Goal: Task Accomplishment & Management: Manage account settings

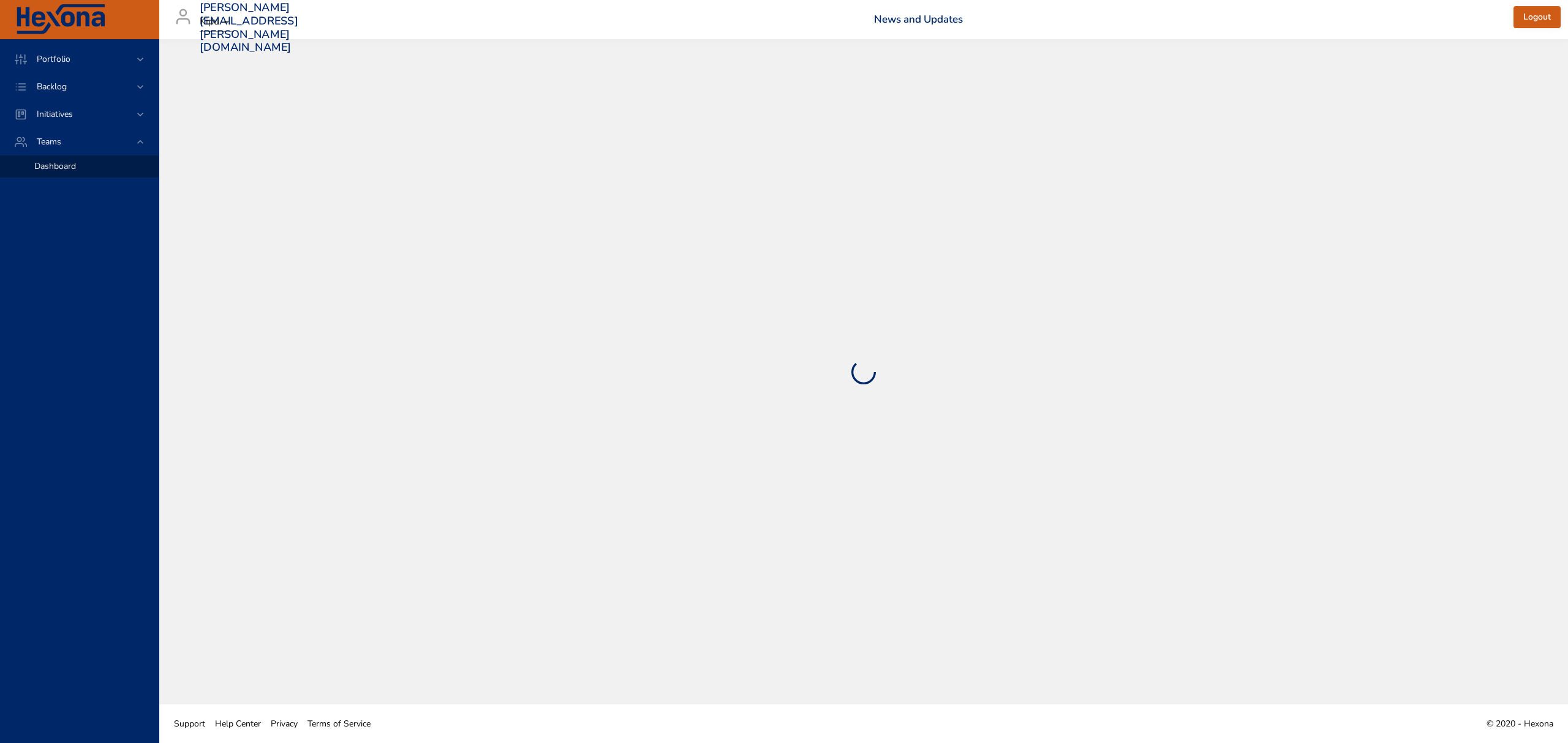
click at [213, 26] on body "Portfolio Backlog Initiatives Teams Dashboard [PERSON_NAME][EMAIL_ADDRESS][PERS…" at bounding box center [784, 371] width 1568 height 743
select select "***"
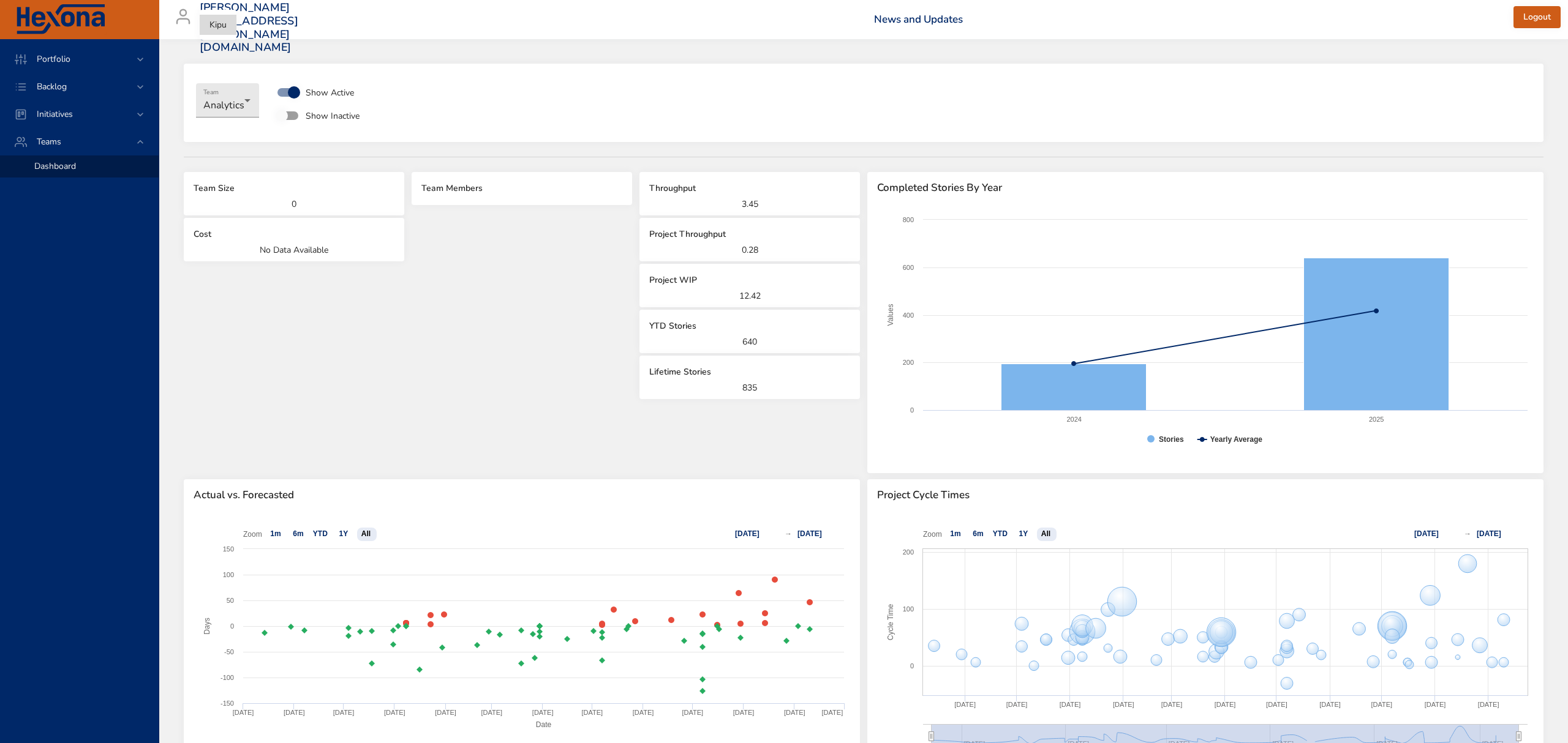
click at [241, 100] on div at bounding box center [784, 371] width 1568 height 743
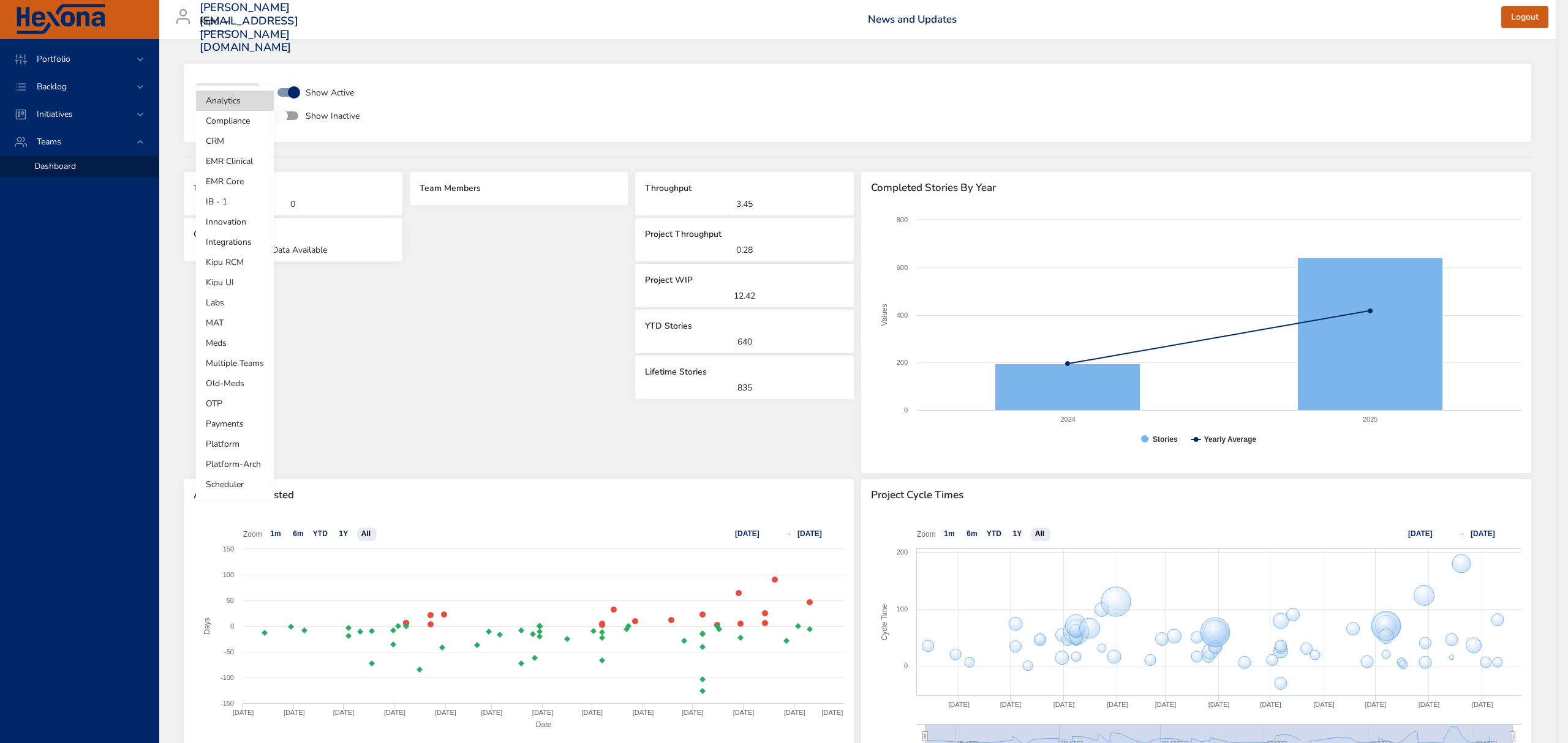
click at [246, 102] on body "**********" at bounding box center [784, 371] width 1568 height 743
click at [246, 254] on li "Kipu RCM" at bounding box center [234, 262] width 78 height 20
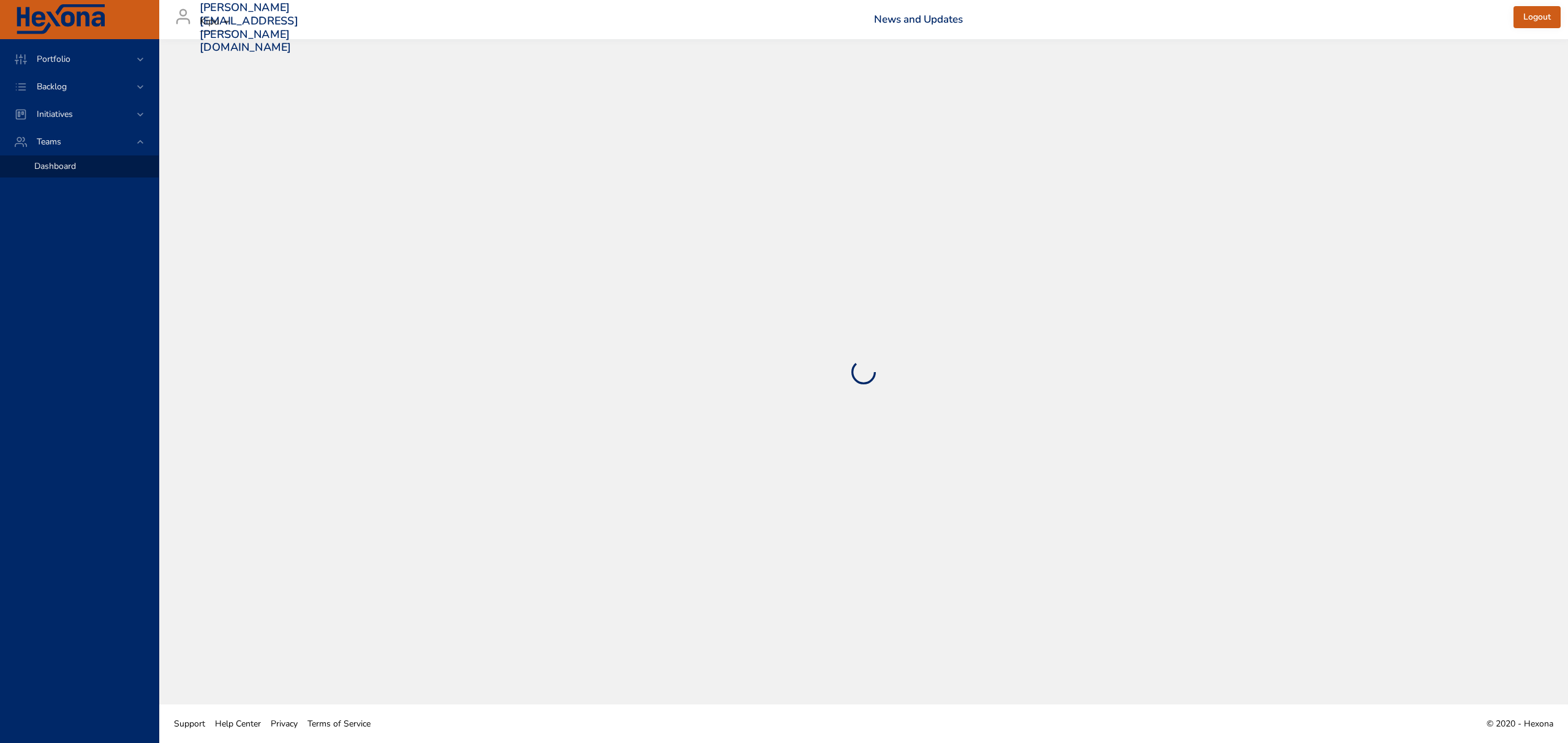
select select "***"
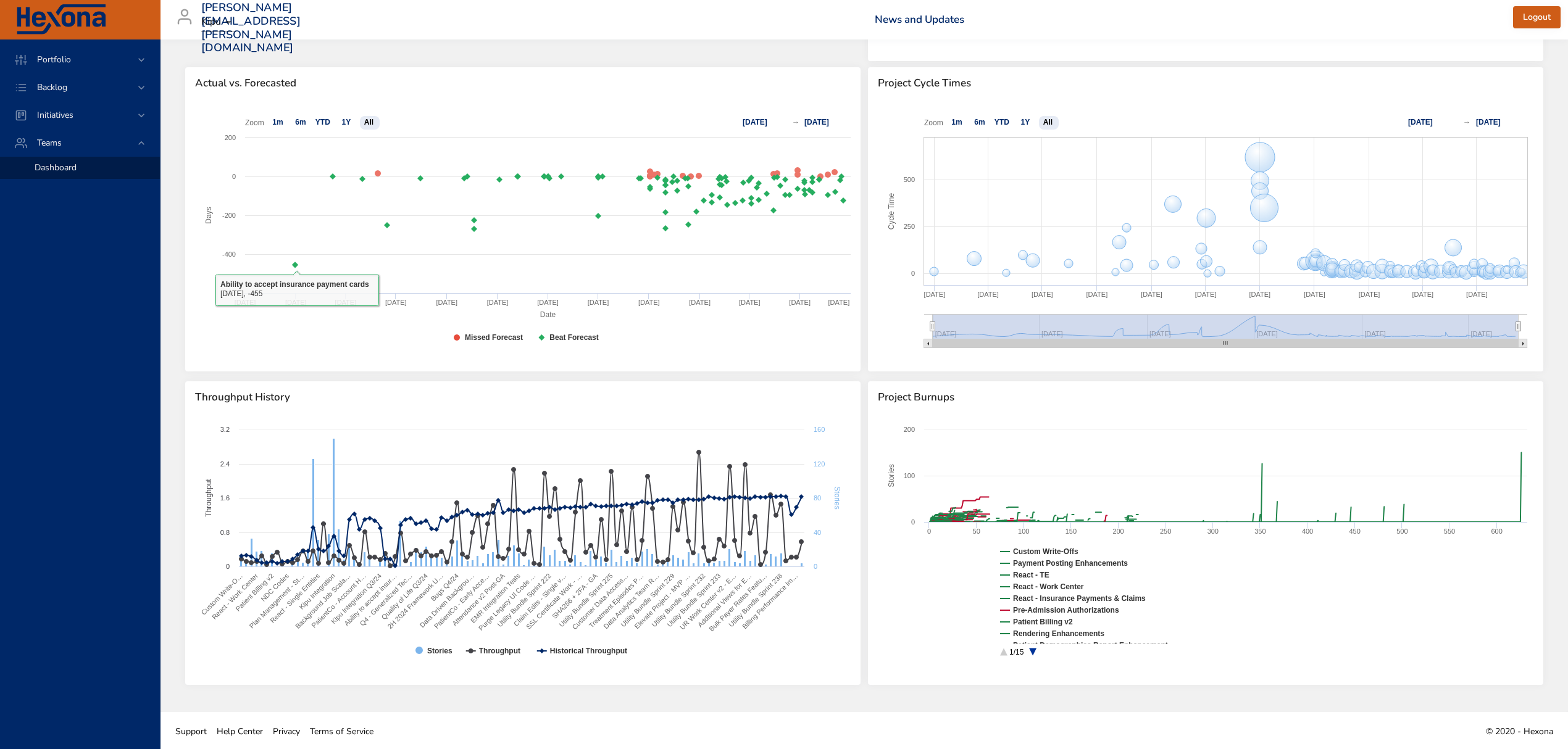
scroll to position [417, 0]
click at [109, 85] on div "Backlog" at bounding box center [81, 87] width 108 height 13
click at [72, 100] on div "Backlog" at bounding box center [80, 87] width 160 height 28
click at [81, 109] on span "Backlog Details" at bounding box center [64, 112] width 59 height 12
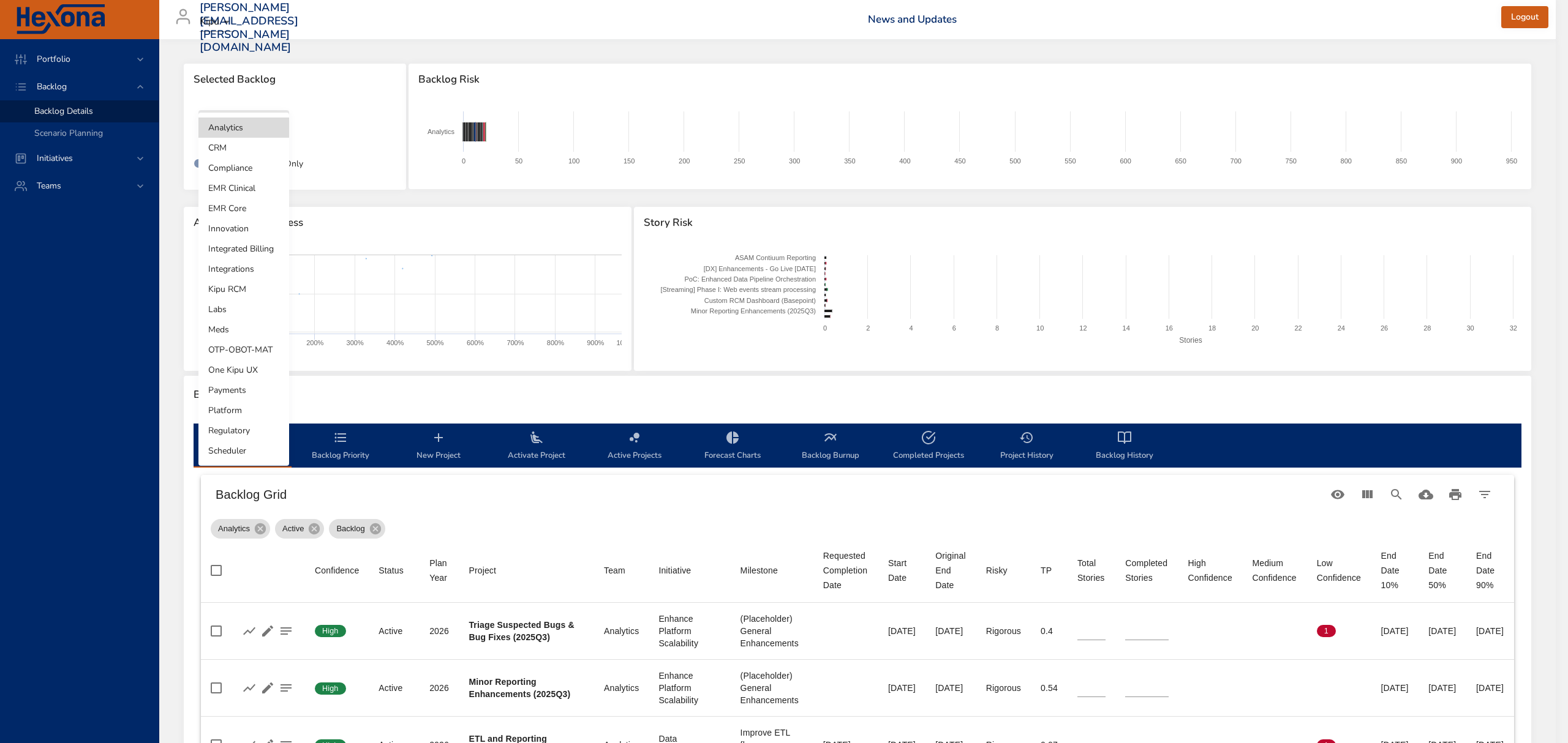
click at [264, 132] on body "Portfolio Backlog Backlog Details Scenario Planning Initiatives Teams [PERSON_N…" at bounding box center [784, 371] width 1568 height 743
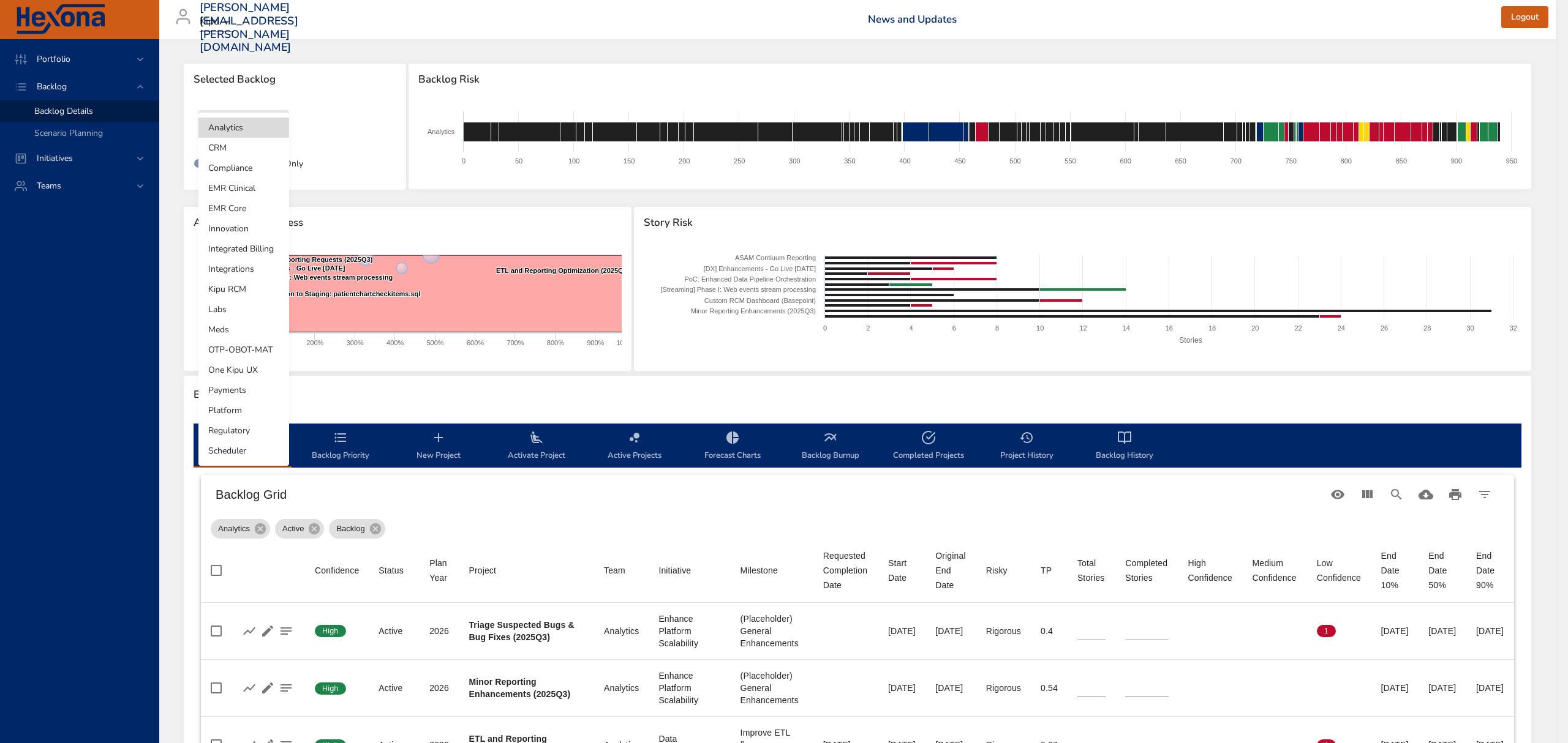
click at [241, 285] on li "Kipu RCM" at bounding box center [243, 289] width 91 height 20
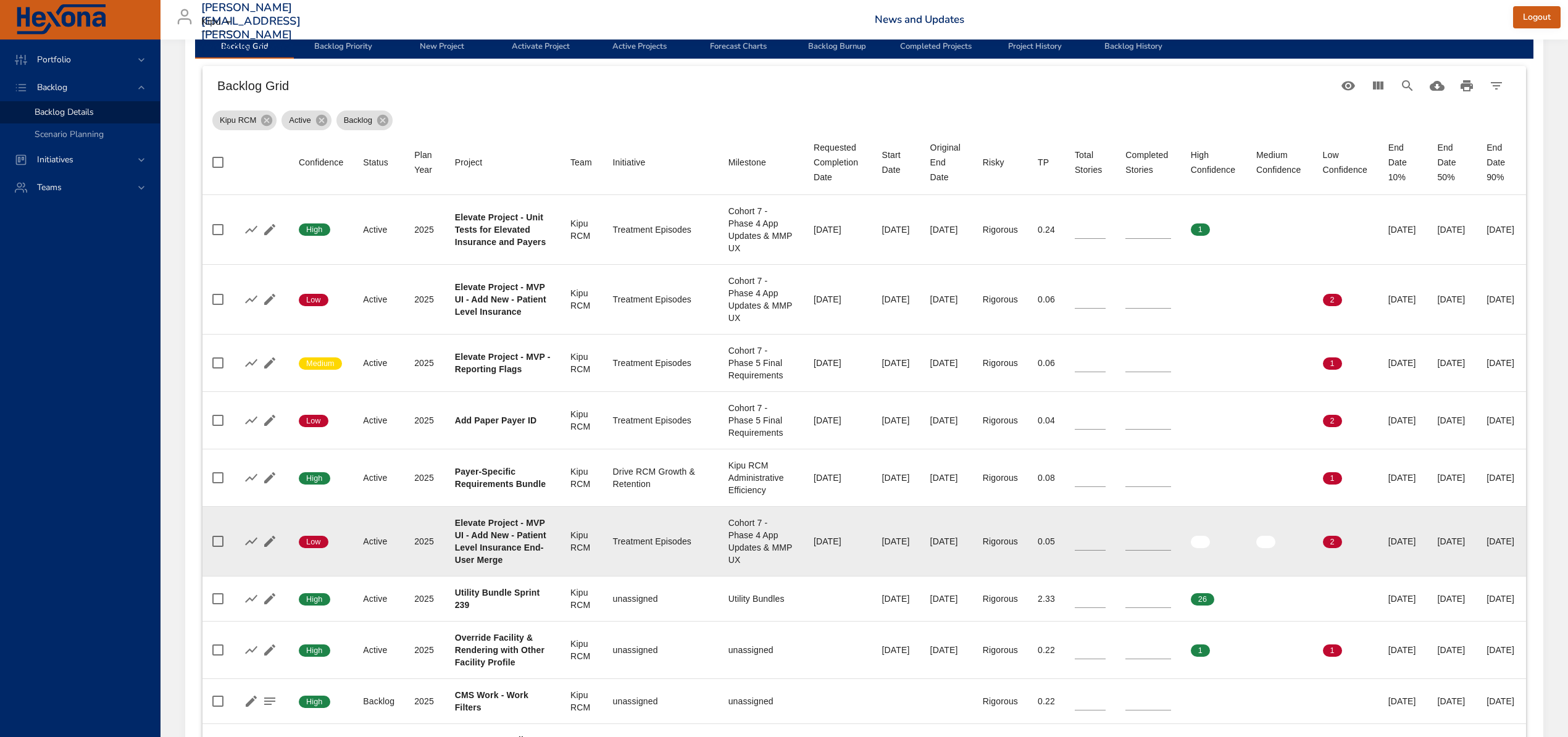
scroll to position [494, 0]
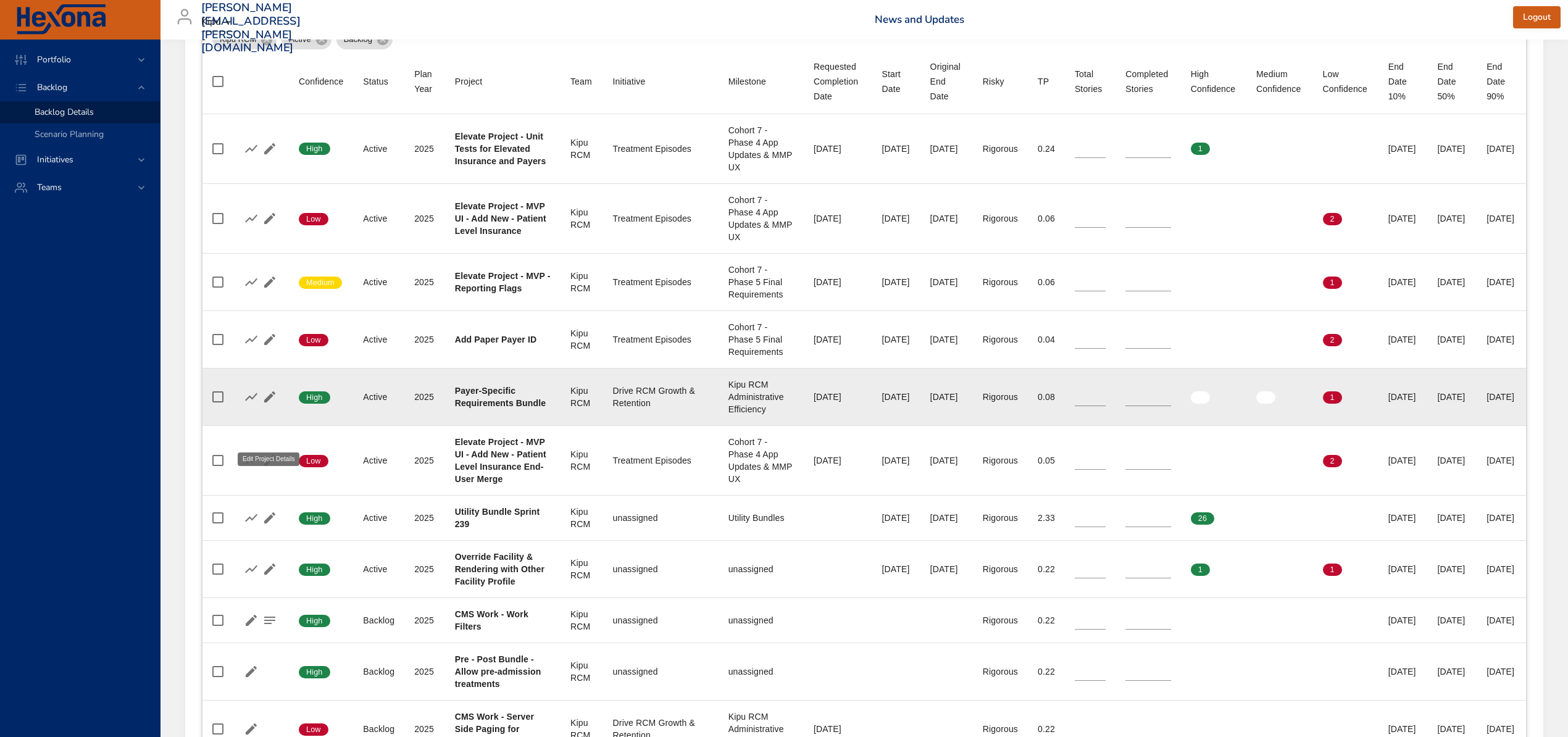
click at [271, 405] on icon "button" at bounding box center [270, 397] width 15 height 15
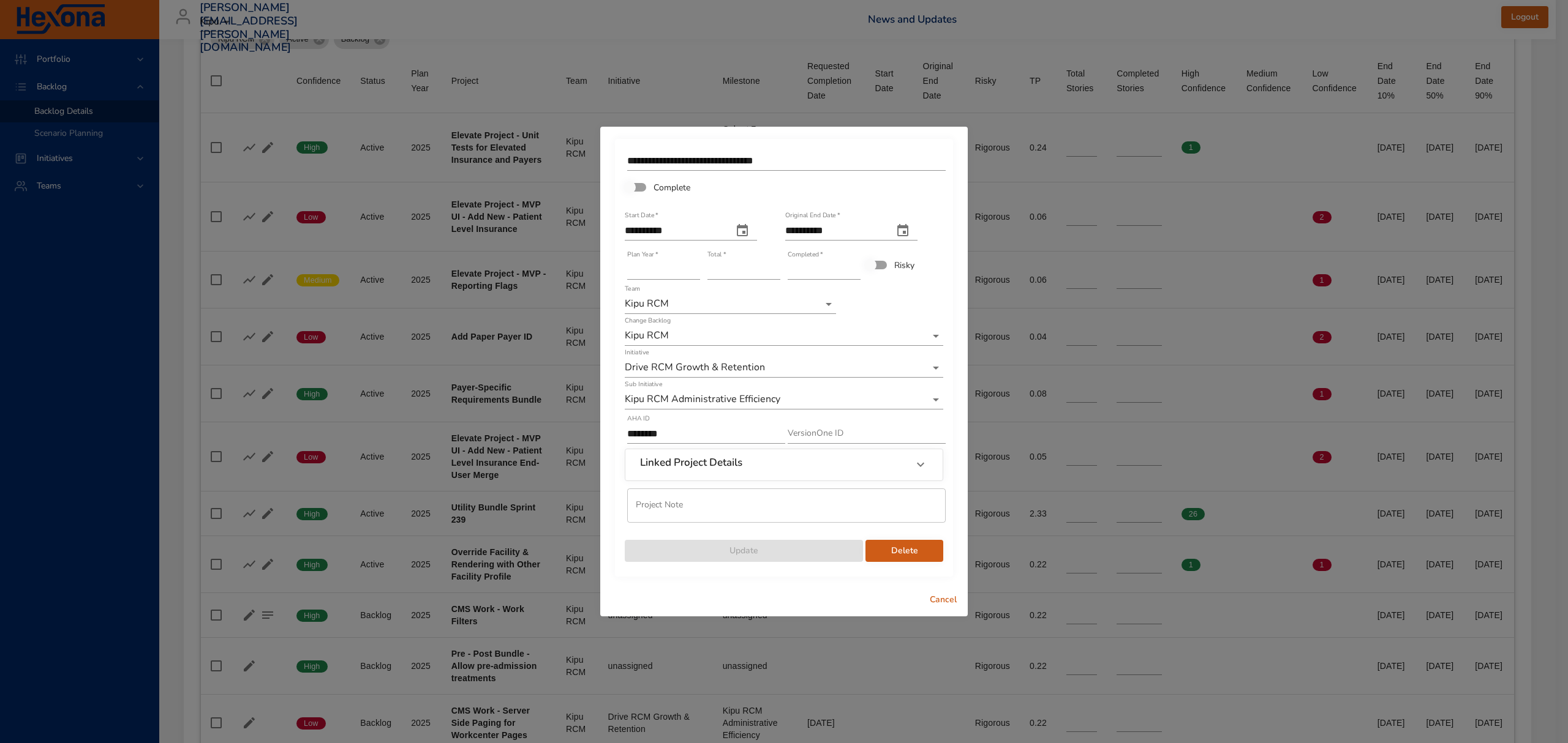
type input "*"
click at [855, 266] on input "*" at bounding box center [823, 270] width 73 height 20
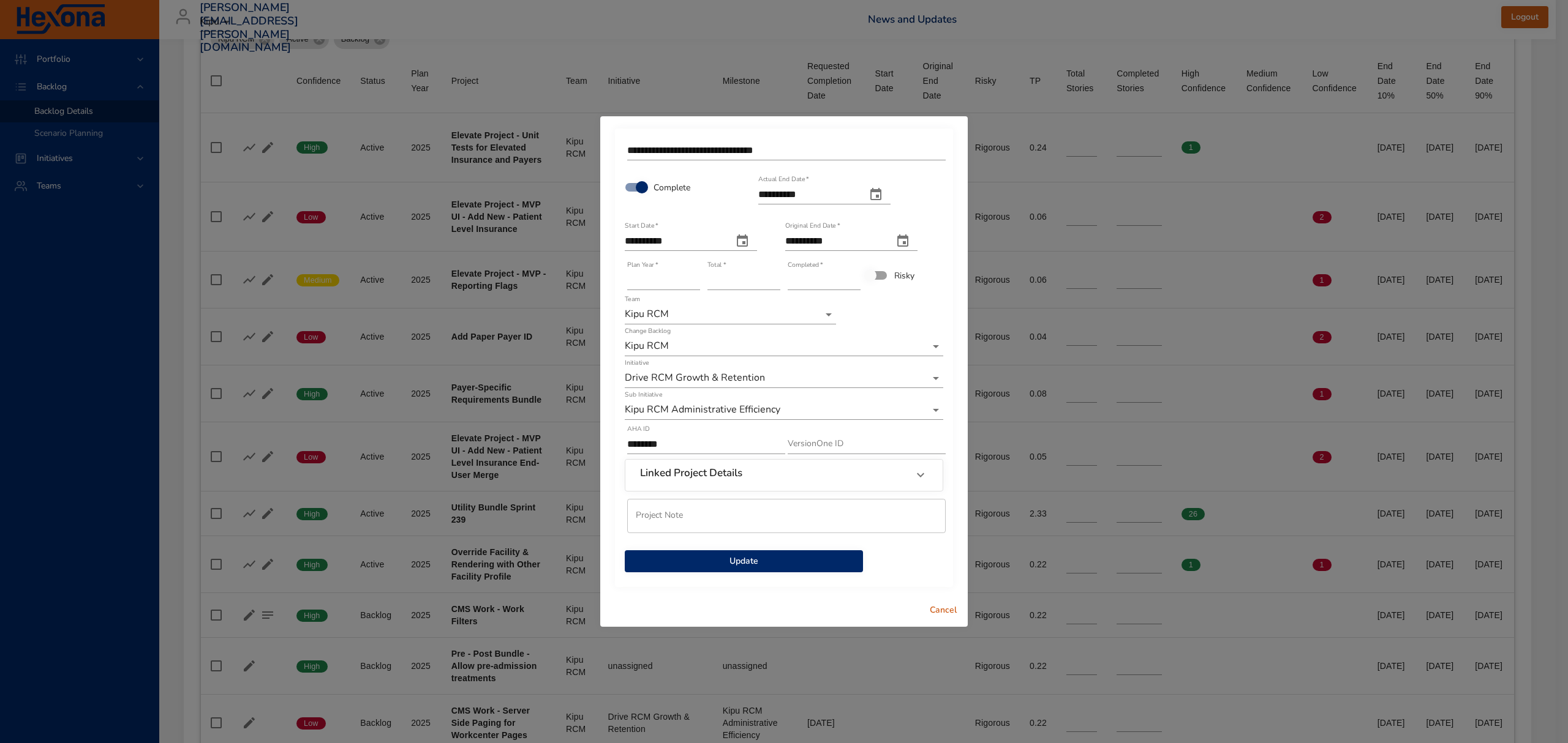
click at [767, 556] on span "Update" at bounding box center [744, 561] width 219 height 15
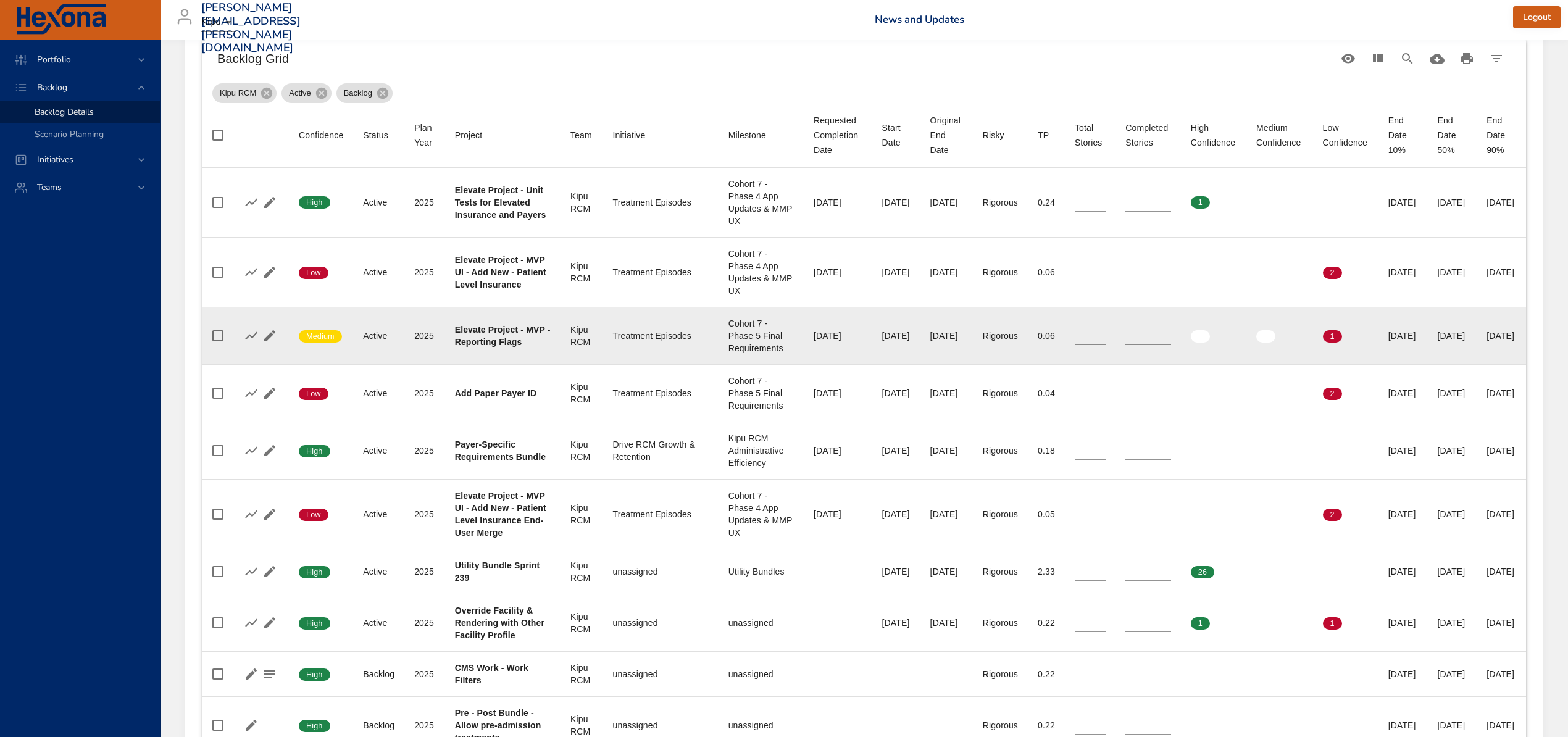
scroll to position [411, 0]
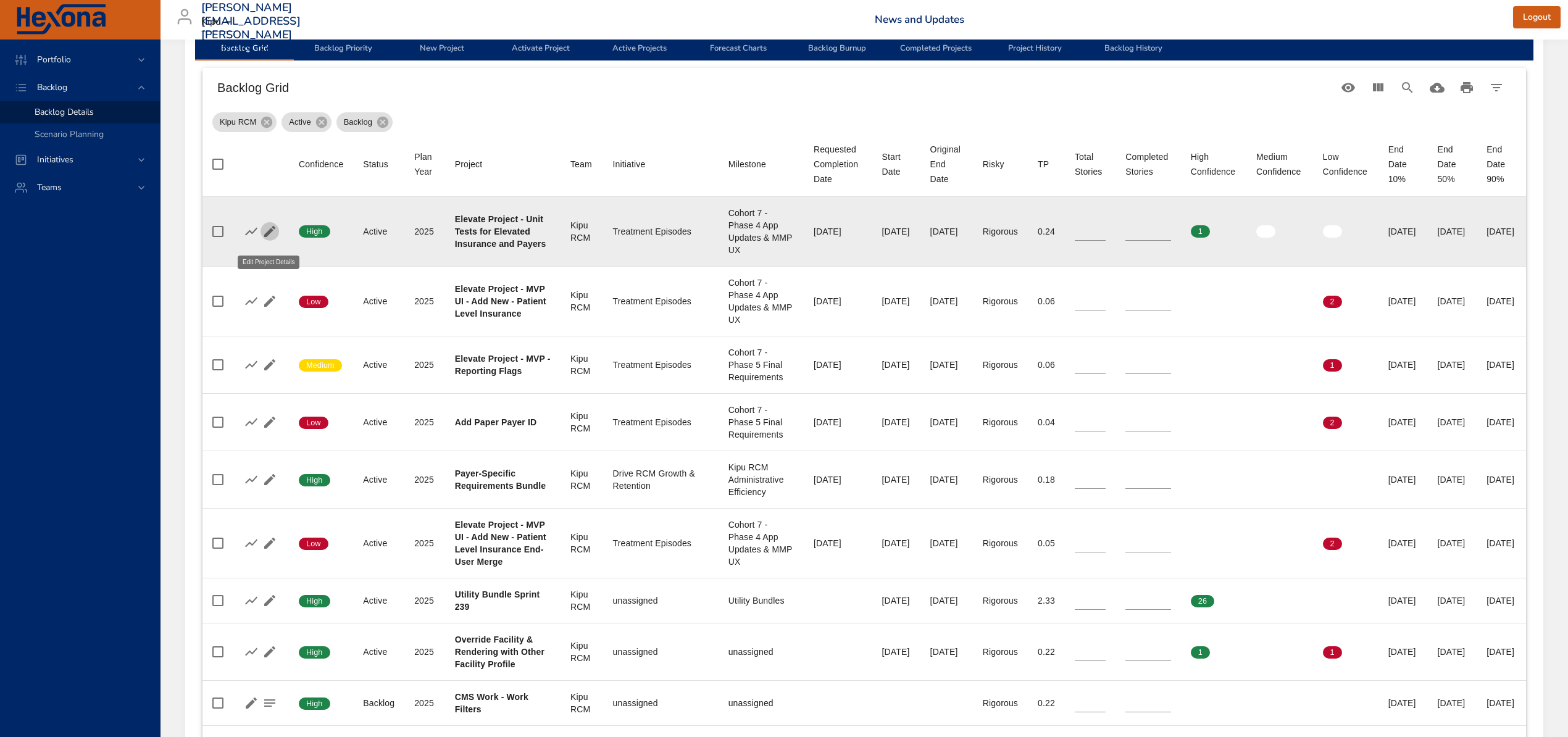
click at [272, 239] on icon "button" at bounding box center [270, 232] width 15 height 15
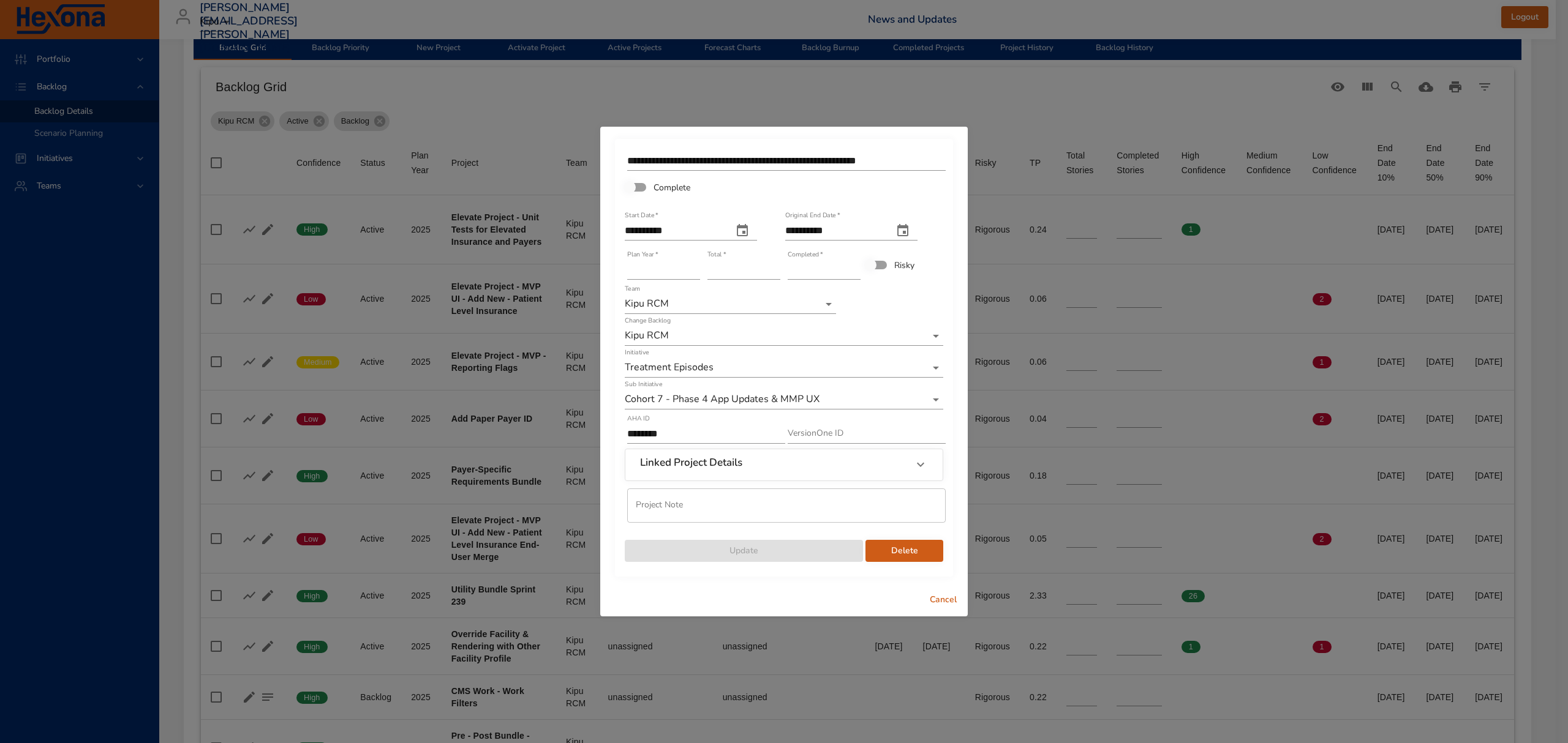
type input "*"
click at [855, 268] on input "*" at bounding box center [823, 270] width 73 height 20
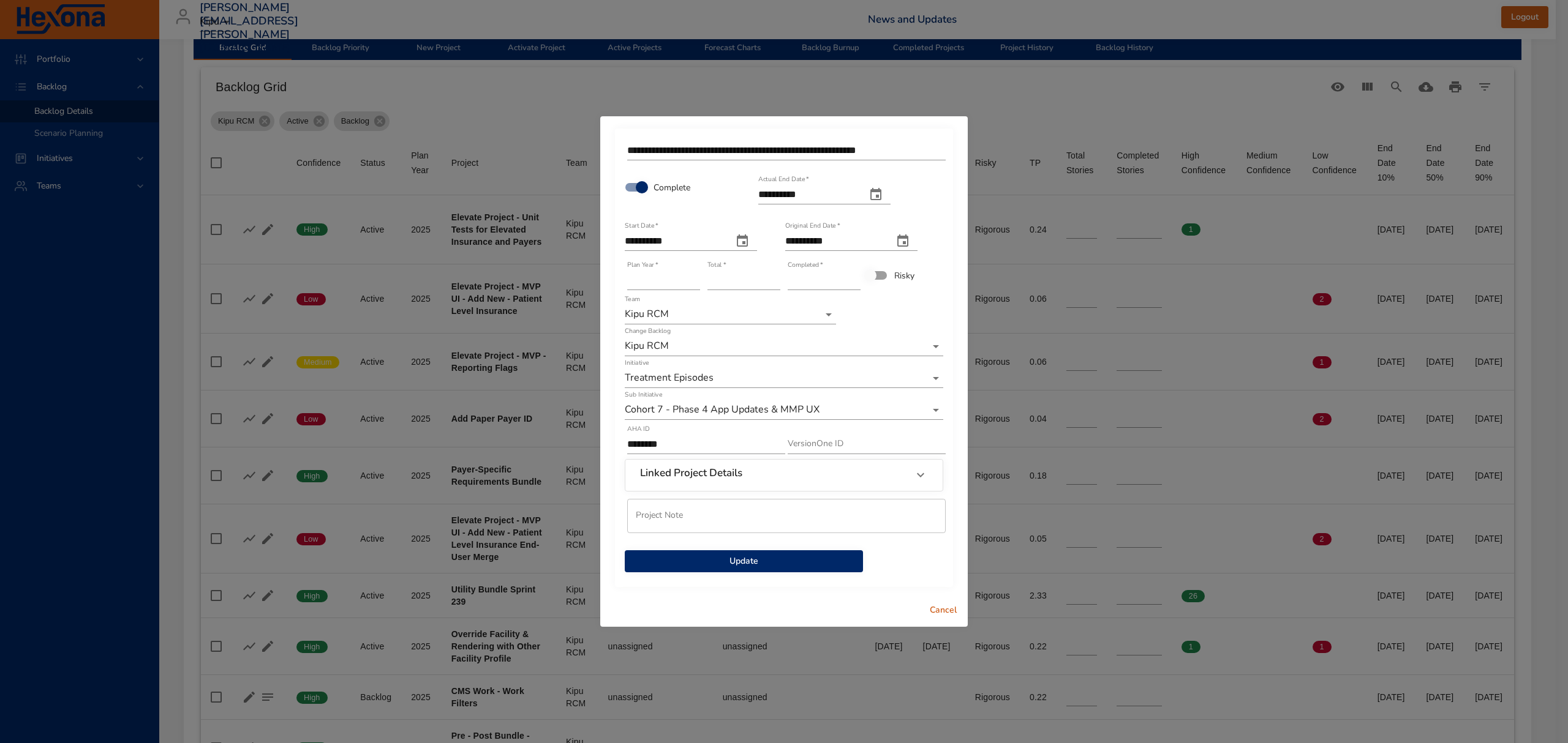
click at [773, 555] on span "Update" at bounding box center [744, 561] width 219 height 15
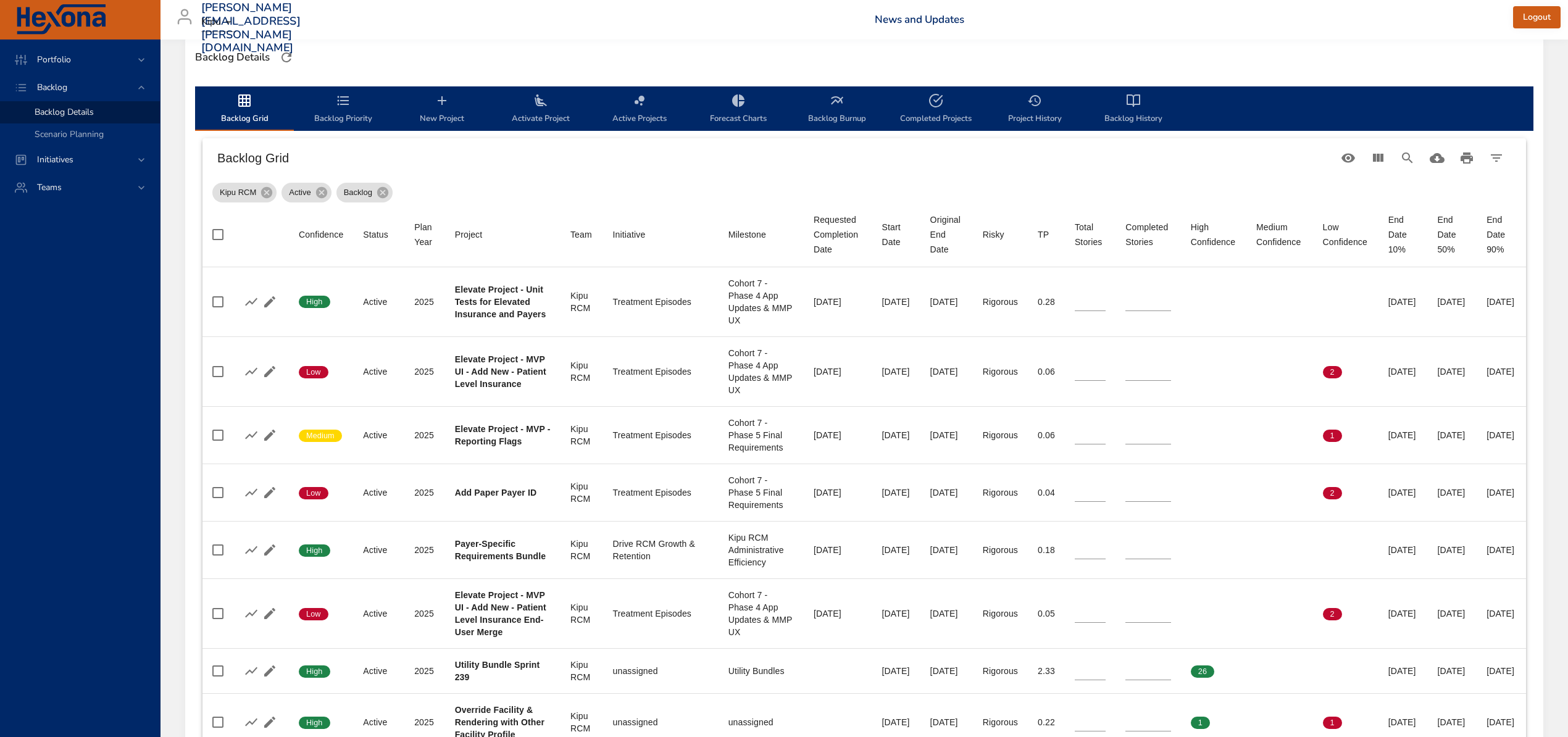
scroll to position [247, 0]
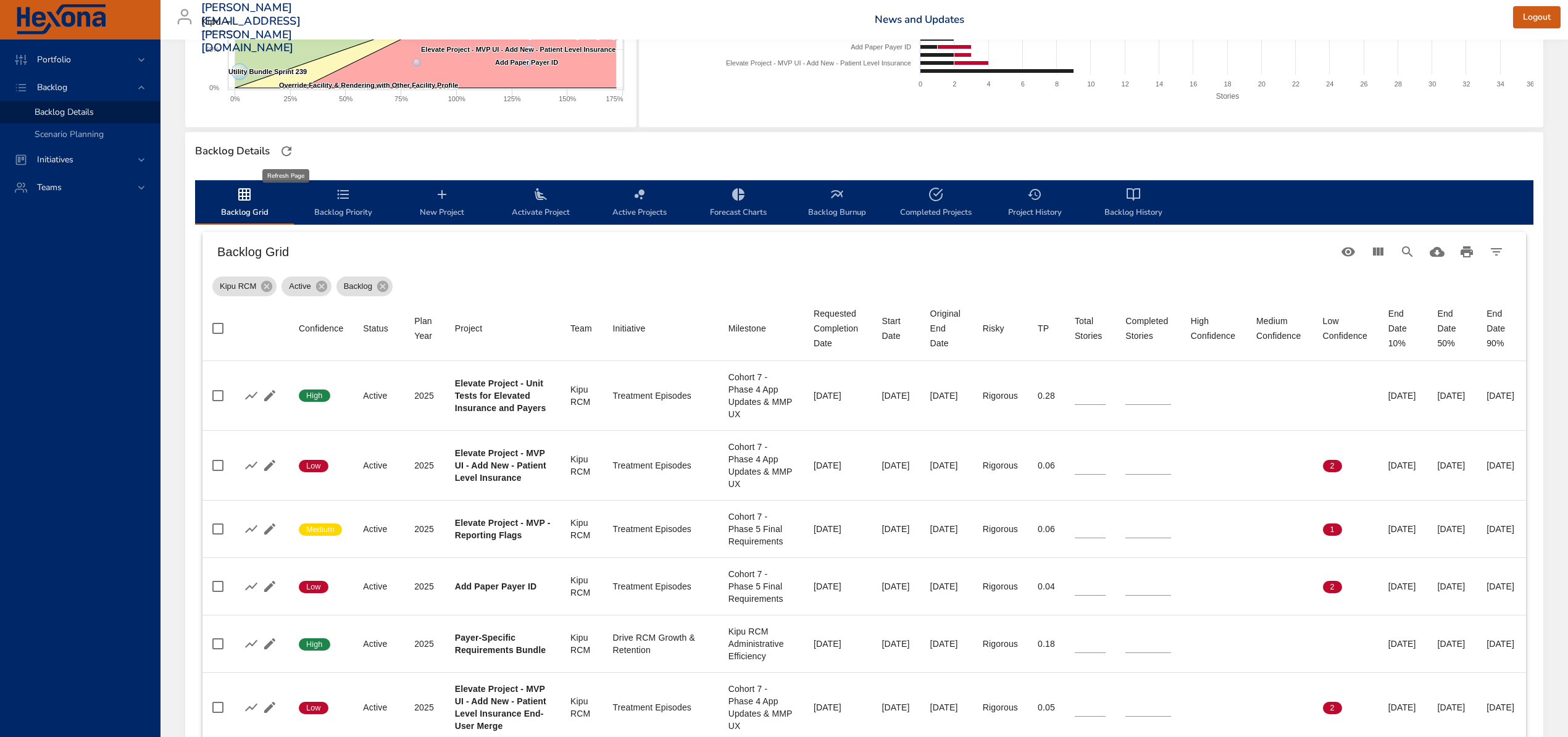
click at [290, 155] on icon "button" at bounding box center [286, 151] width 15 height 15
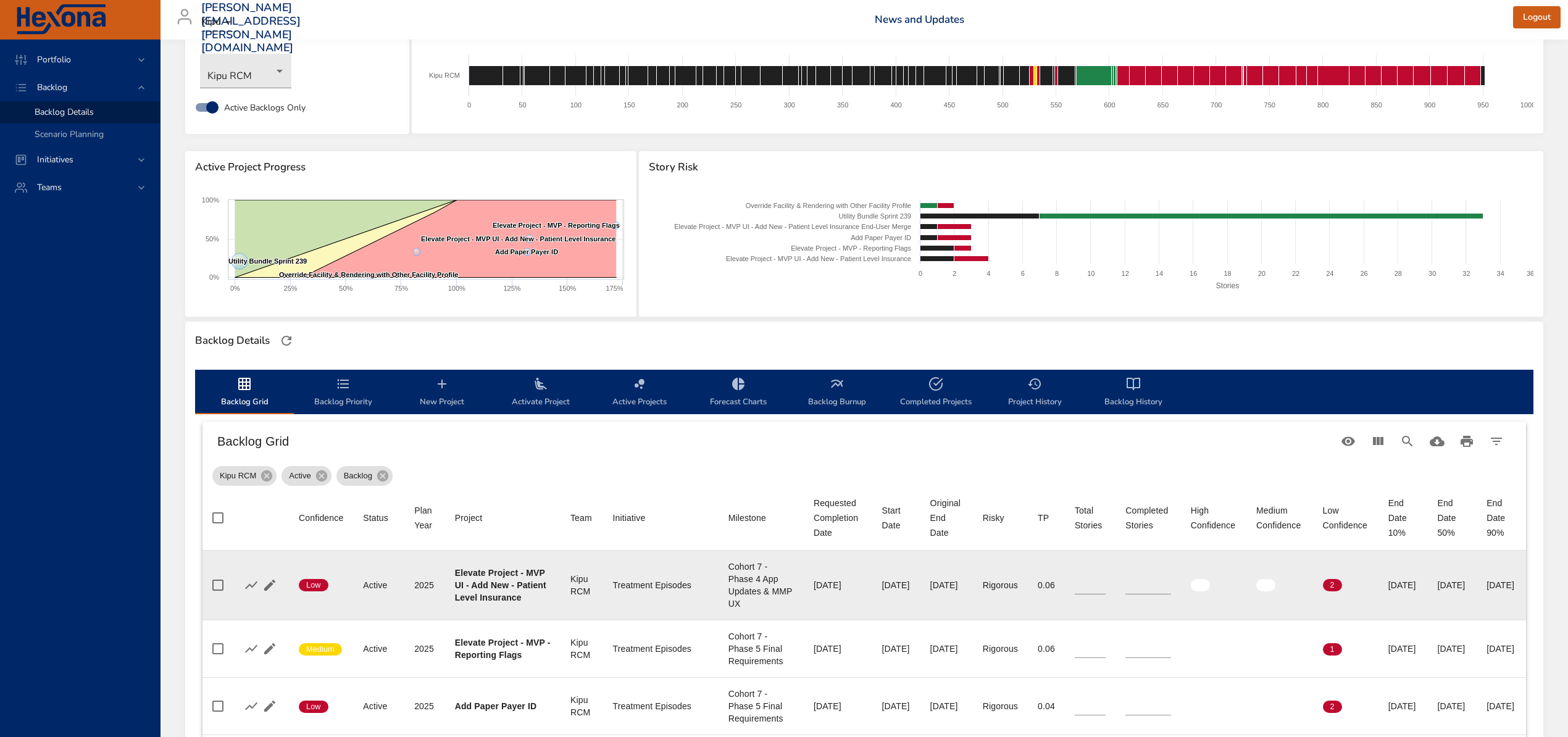
scroll to position [165, 0]
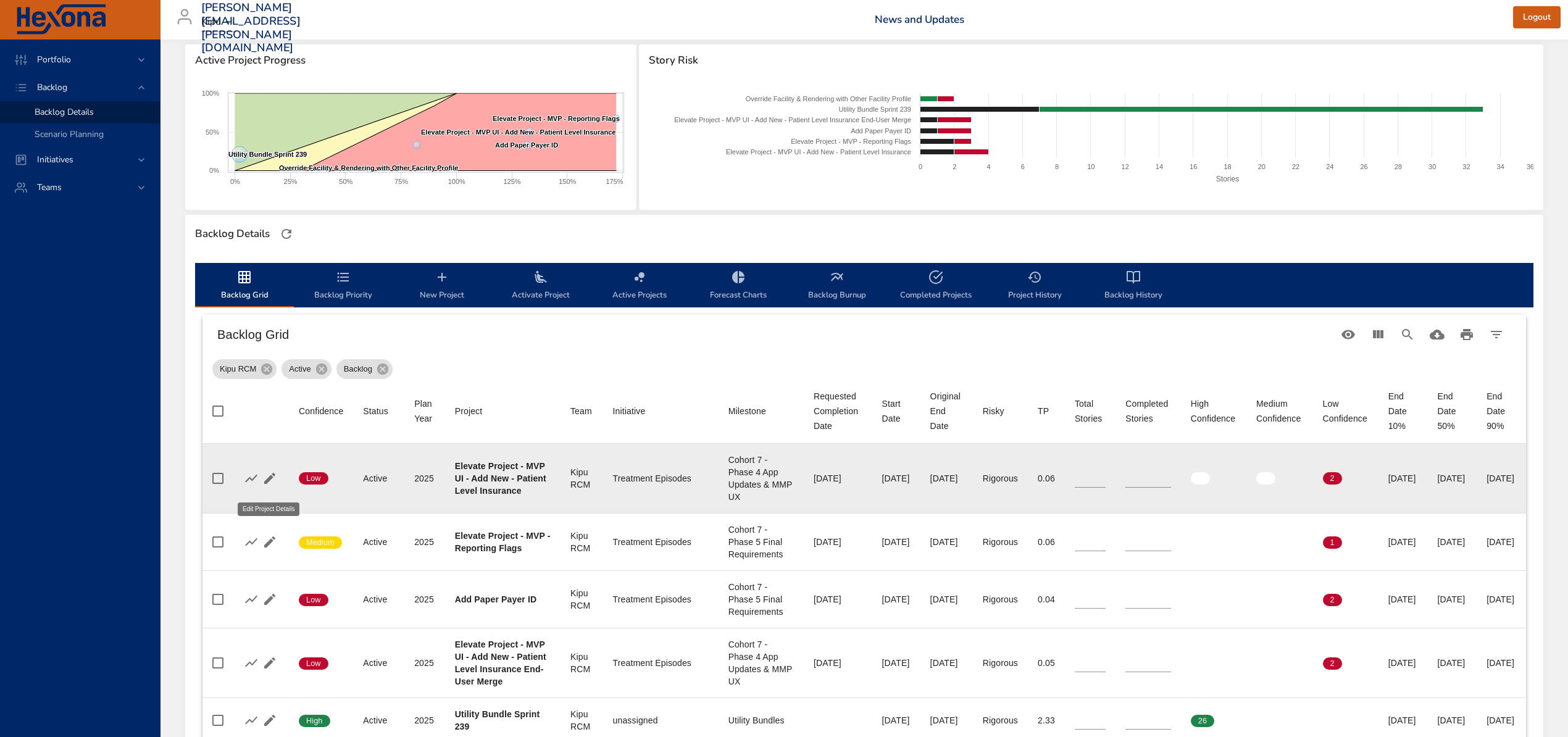
click at [269, 484] on icon "button" at bounding box center [270, 479] width 12 height 12
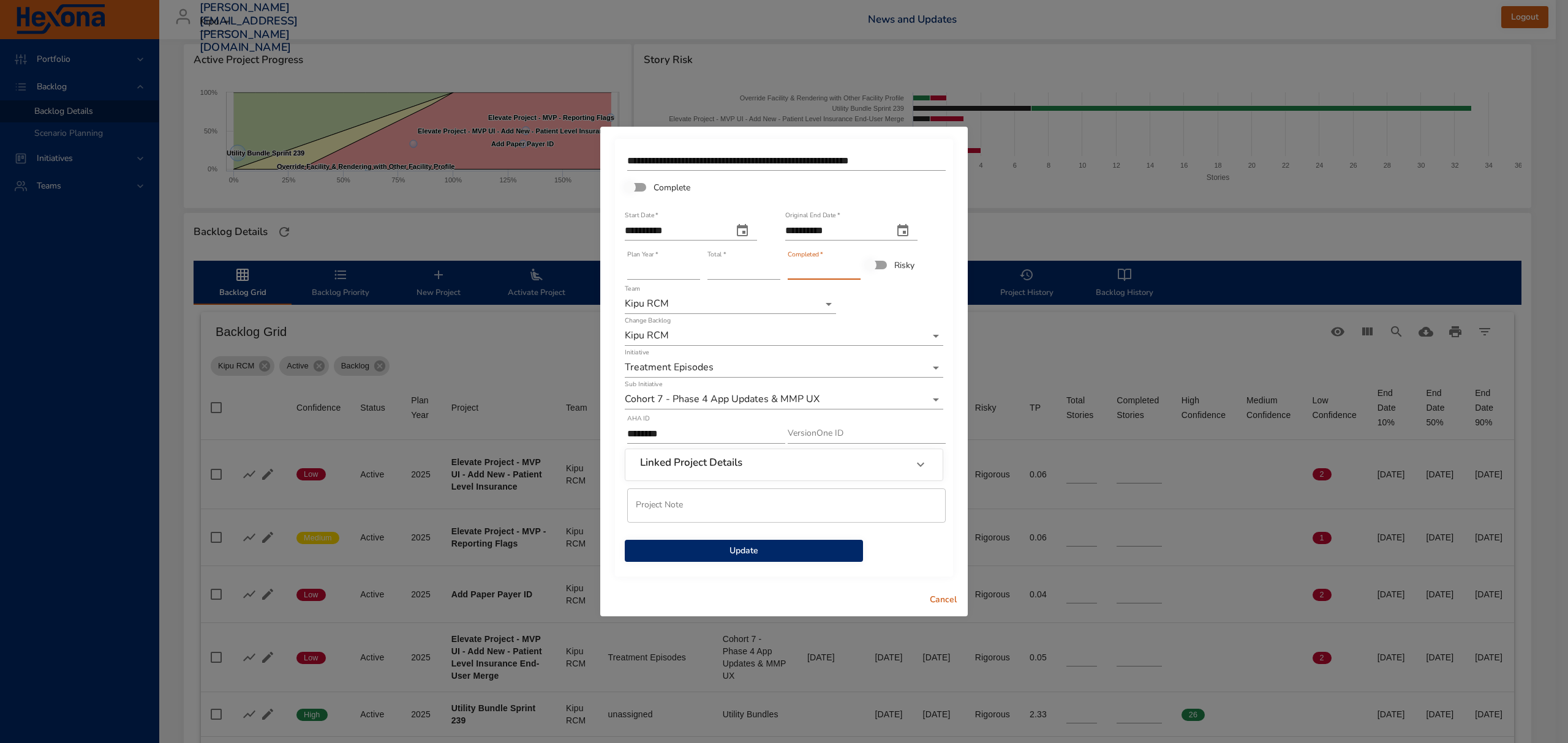
type input "*"
click at [856, 266] on input "*" at bounding box center [823, 270] width 73 height 20
click at [797, 554] on span "Update" at bounding box center [744, 551] width 219 height 15
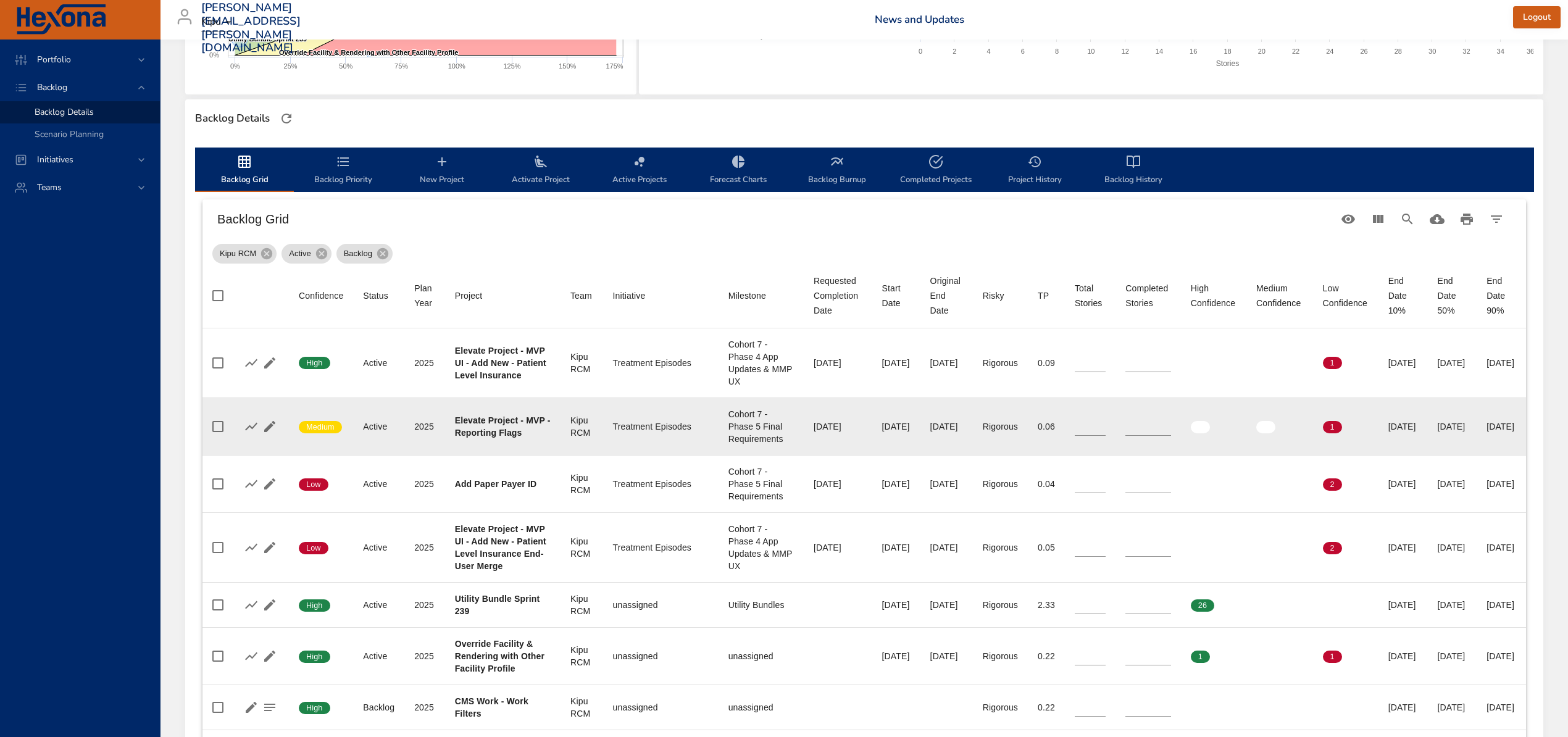
scroll to position [329, 0]
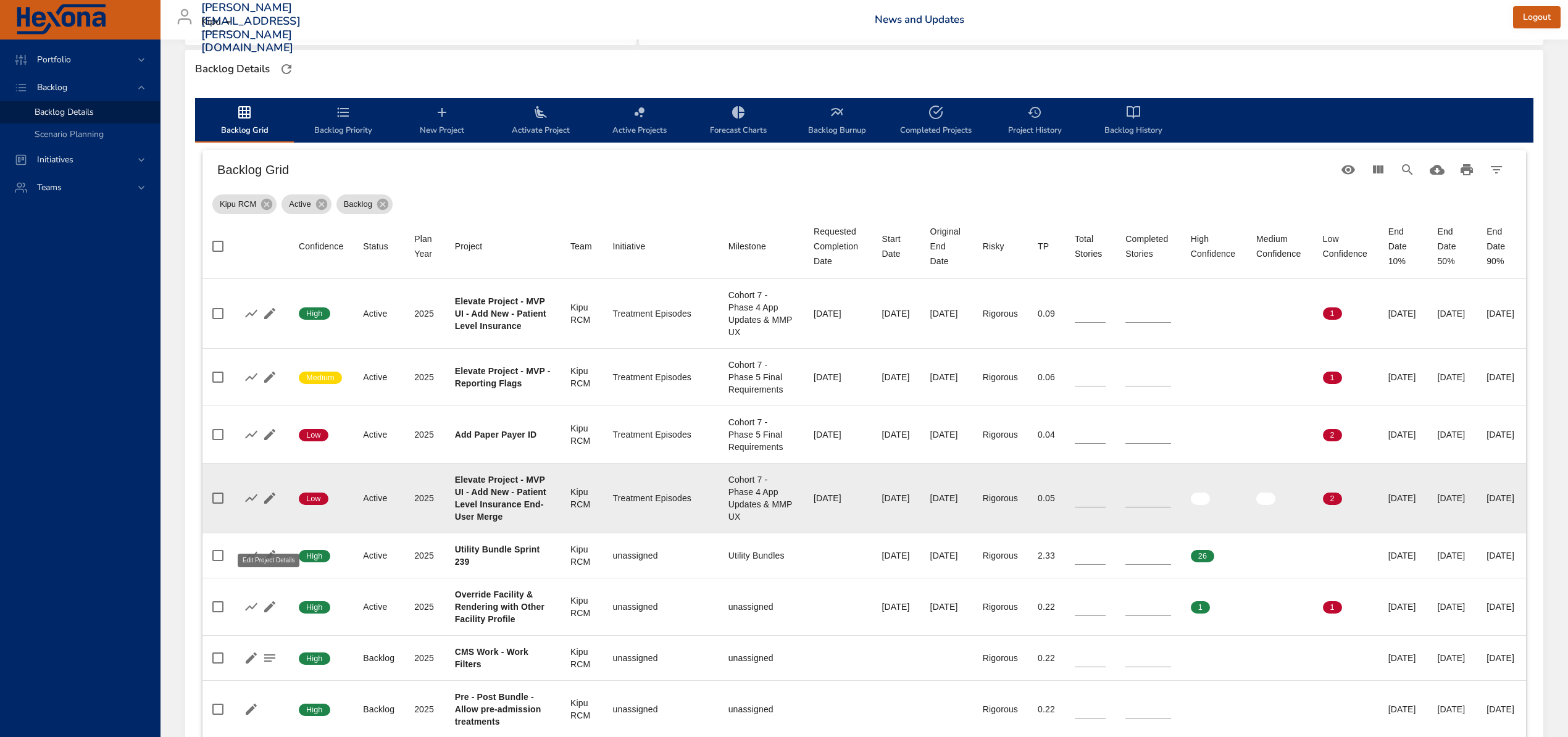
click at [271, 506] on icon "button" at bounding box center [270, 498] width 15 height 15
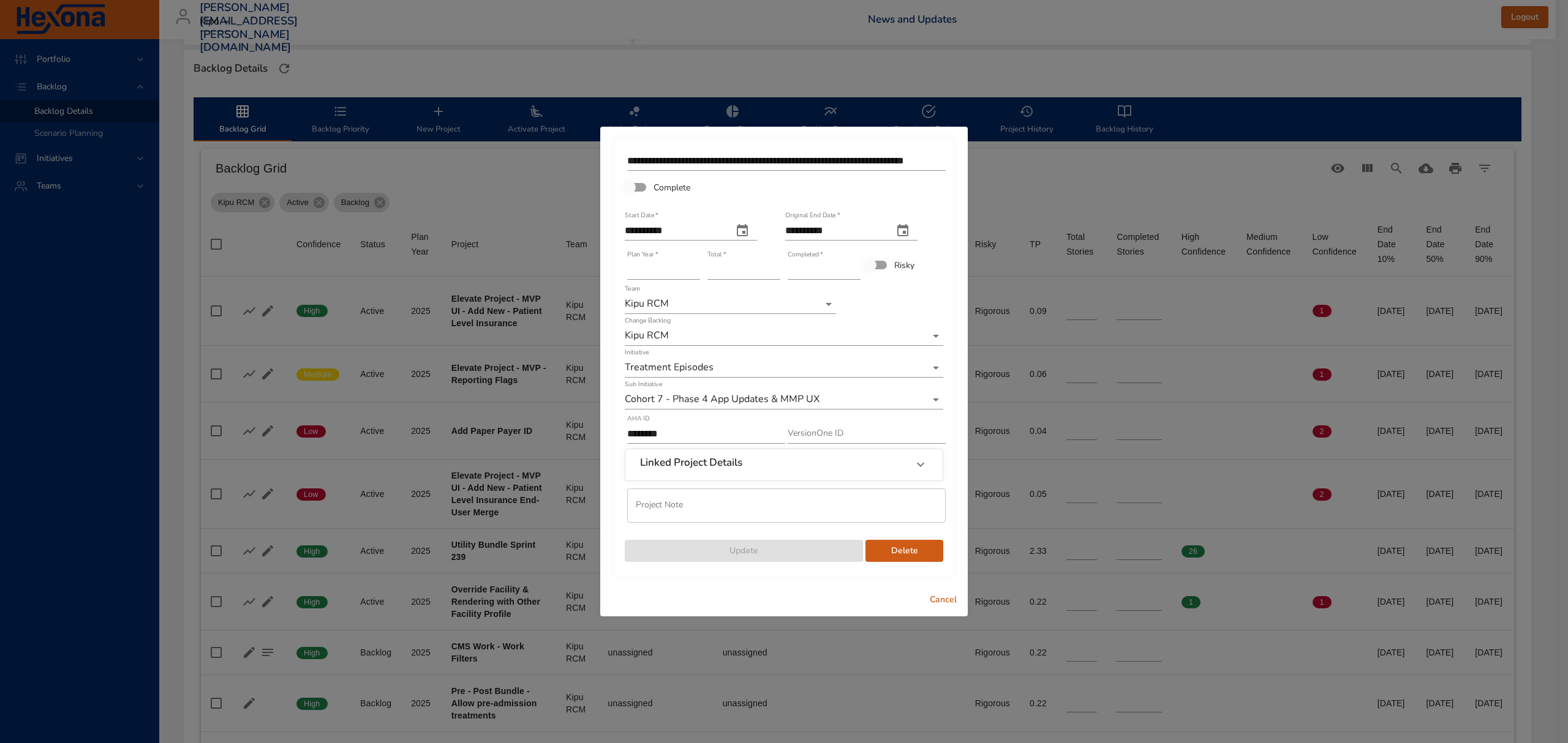
click at [853, 265] on input "*" at bounding box center [823, 270] width 73 height 20
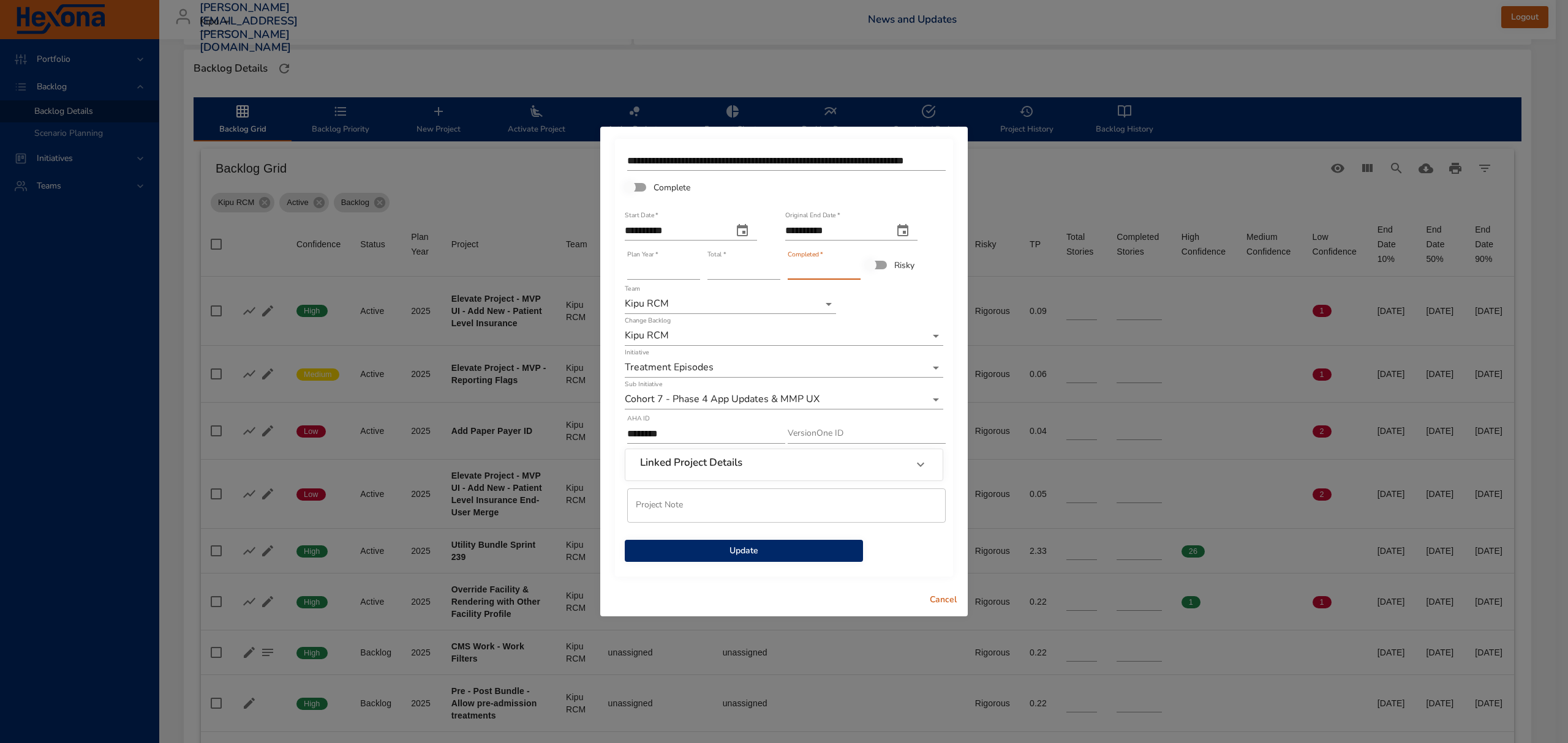
type input "*"
click at [855, 265] on input "*" at bounding box center [823, 270] width 73 height 20
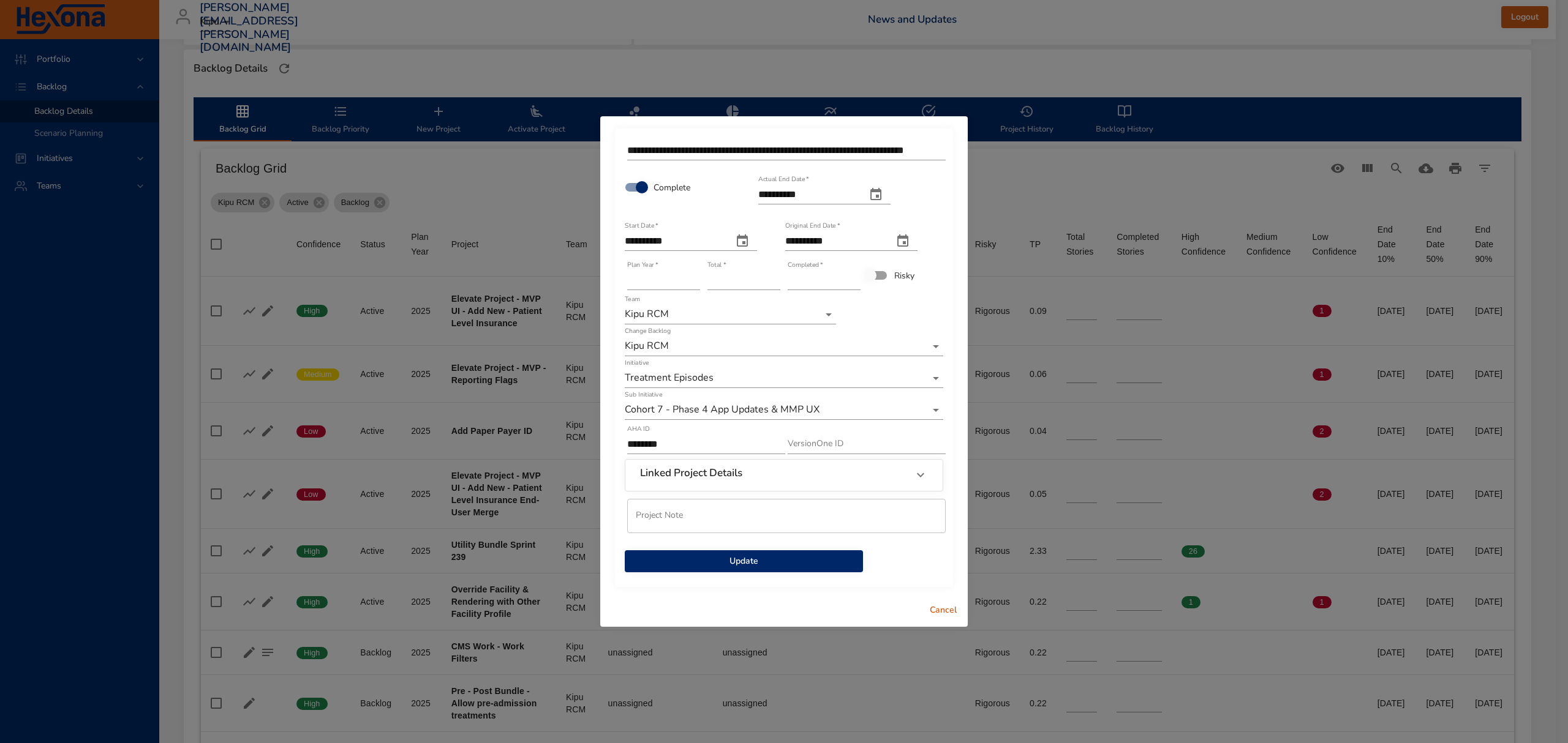
click at [790, 561] on span "Update" at bounding box center [744, 561] width 219 height 15
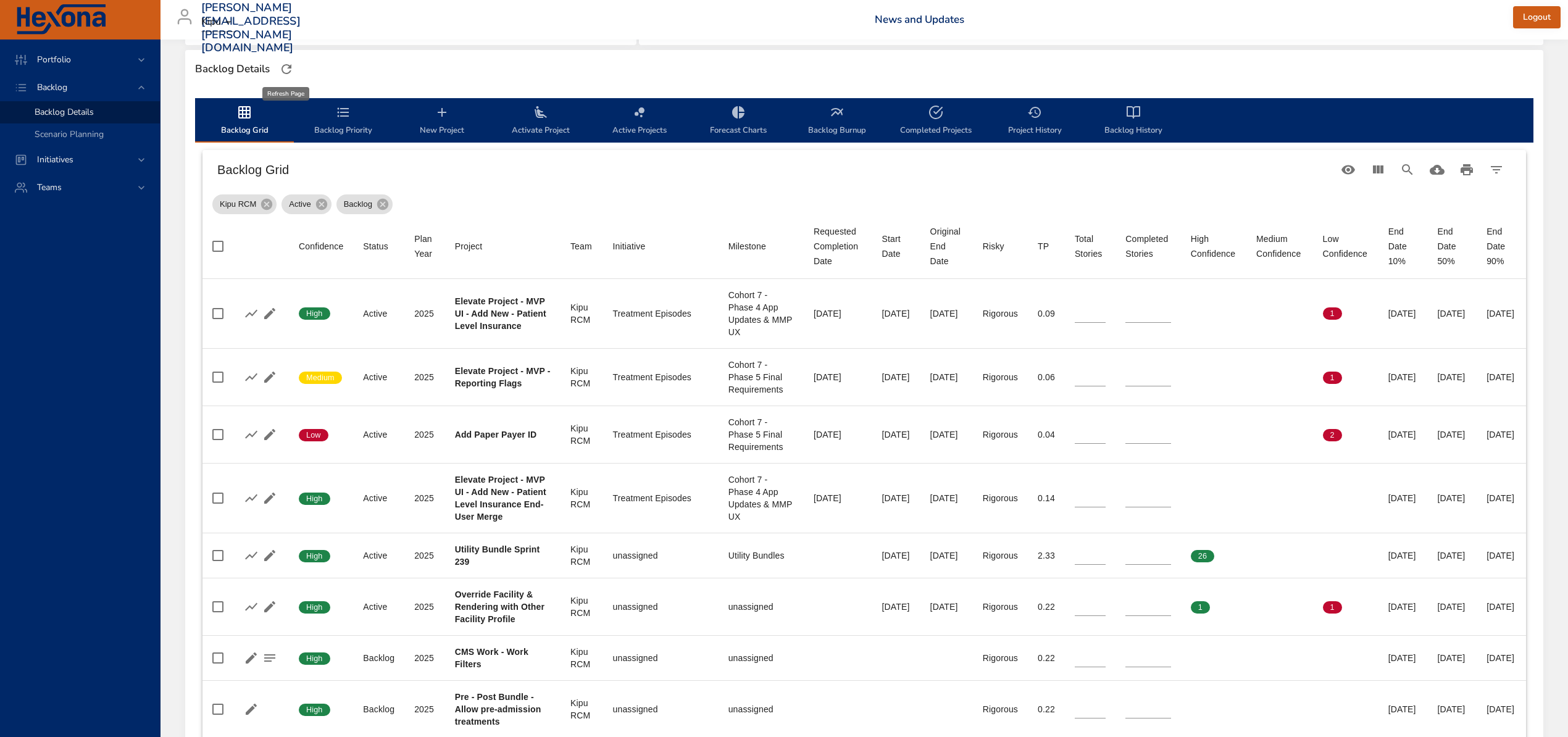
click at [286, 74] on icon "button" at bounding box center [286, 69] width 15 height 15
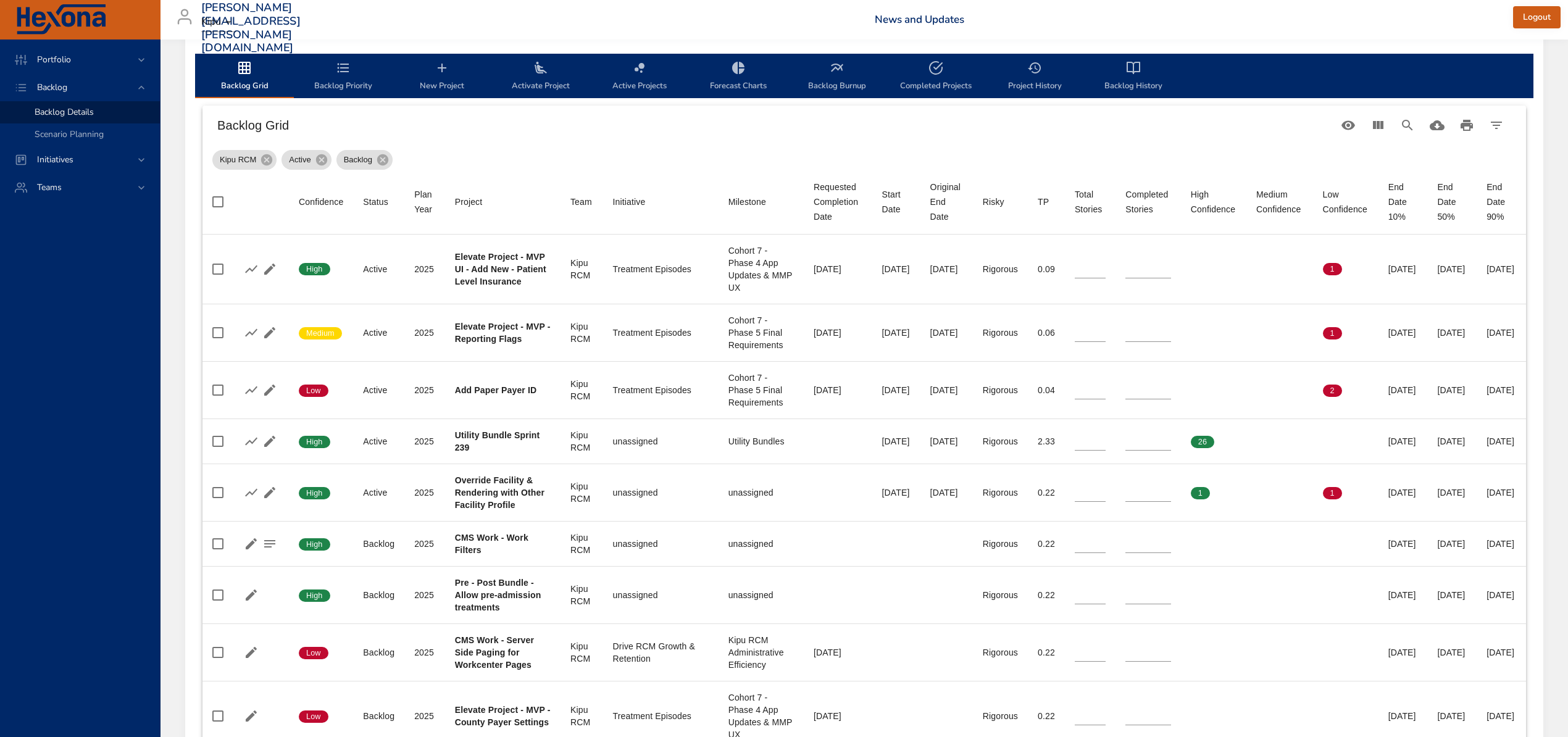
scroll to position [411, 0]
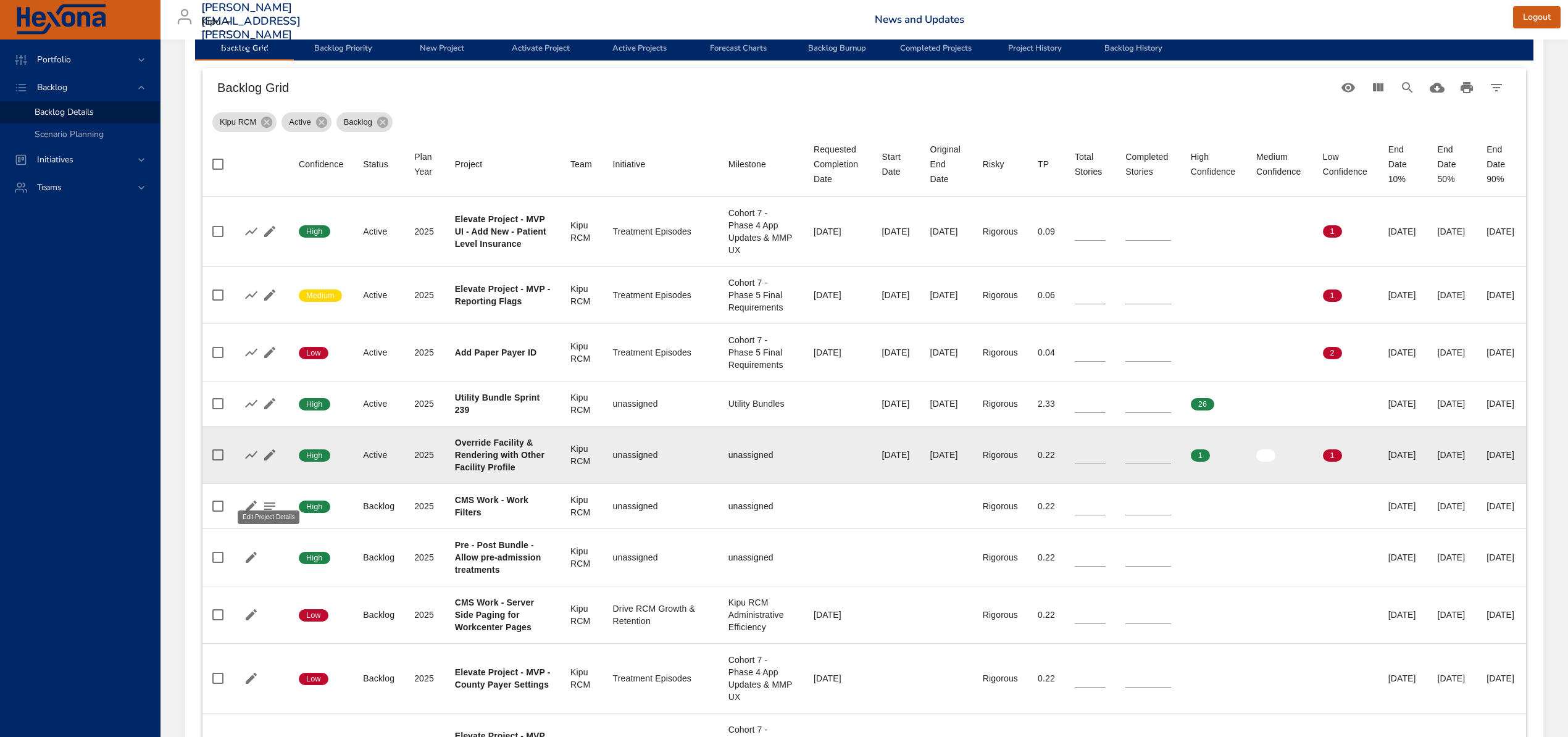
click at [271, 461] on icon "button" at bounding box center [270, 456] width 12 height 12
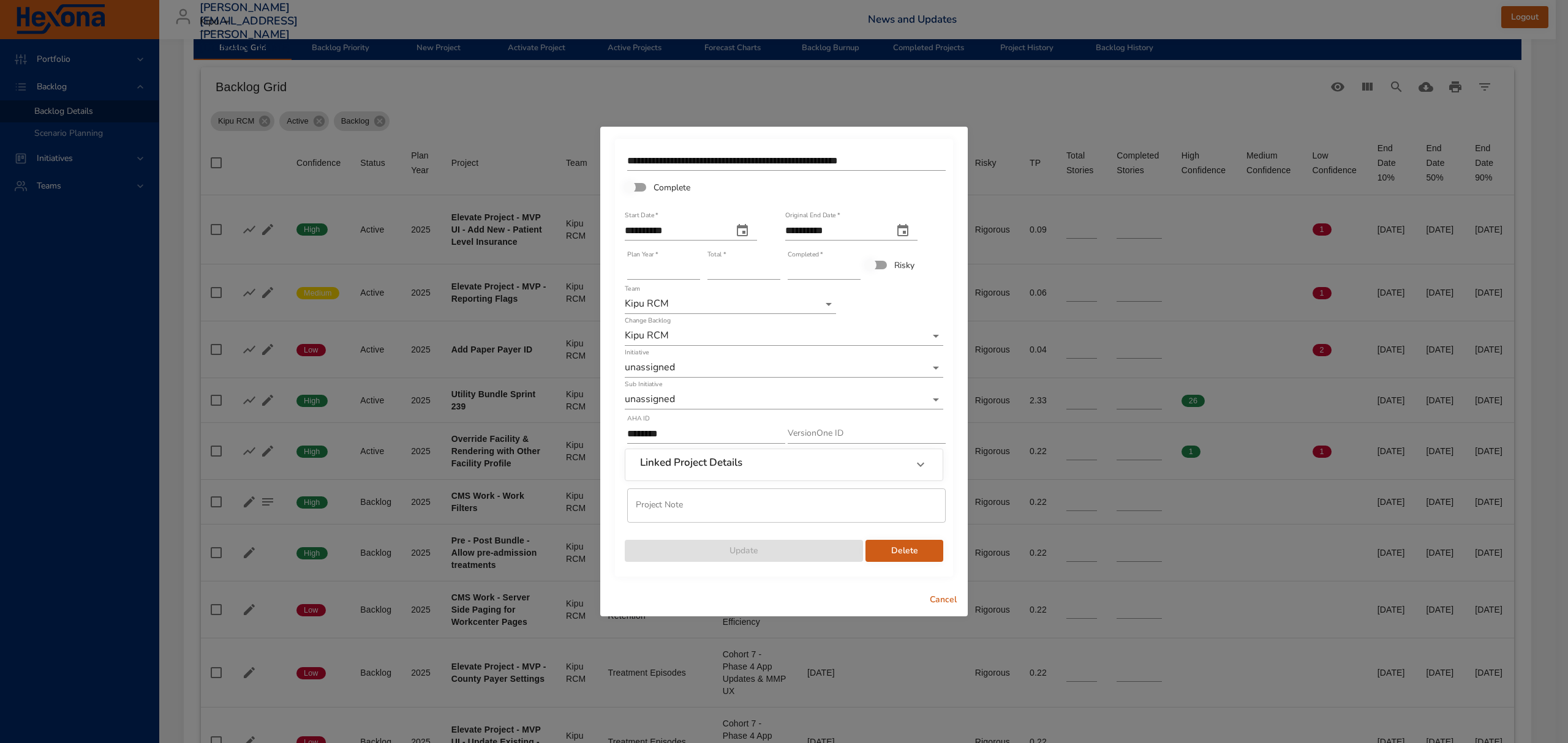
type input "*"
click at [856, 266] on input "*" at bounding box center [823, 270] width 73 height 20
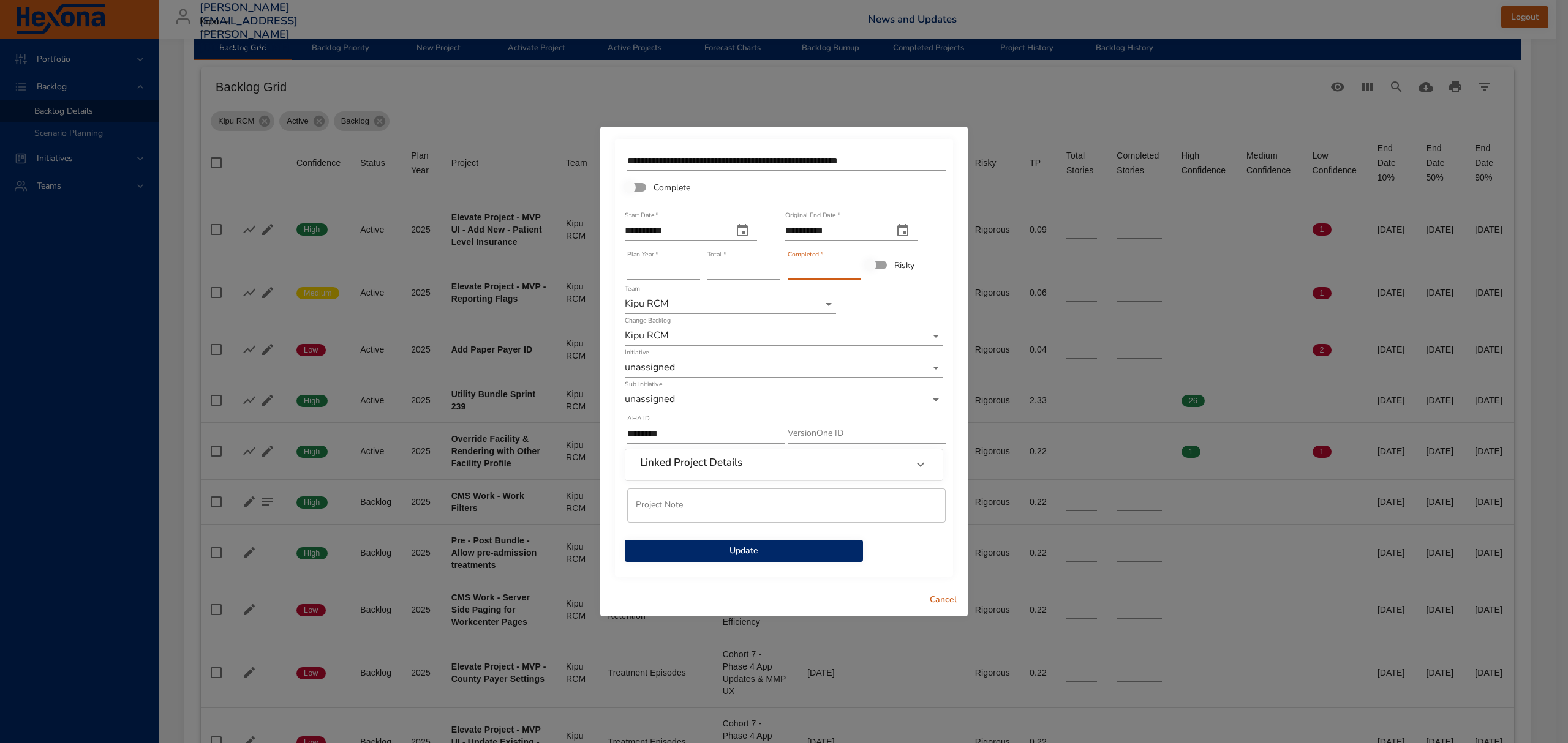
click at [812, 564] on div "**********" at bounding box center [784, 357] width 338 height 438
click at [808, 556] on span "Update" at bounding box center [744, 551] width 219 height 15
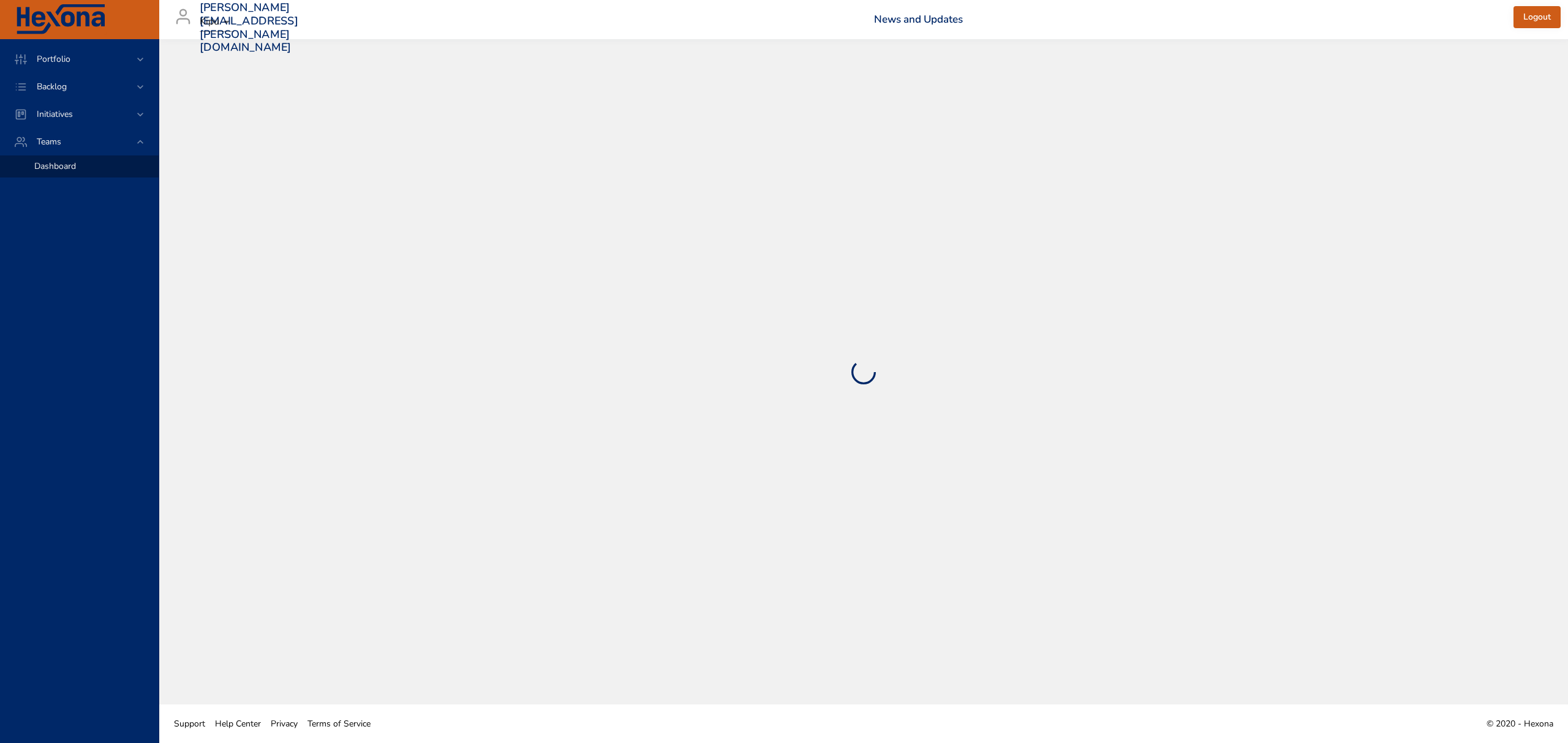
select select "***"
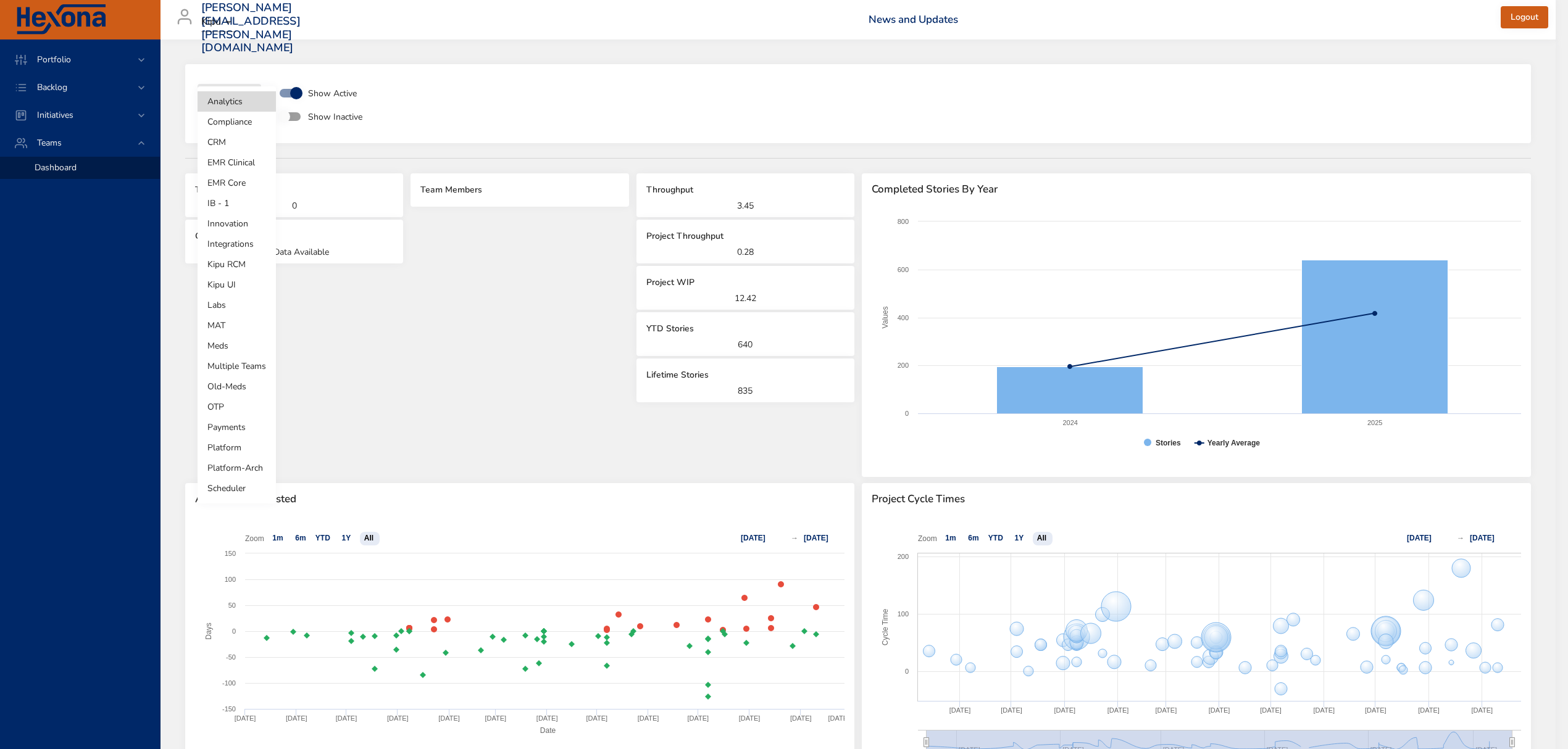
click at [240, 106] on body "**********" at bounding box center [784, 374] width 1568 height 749
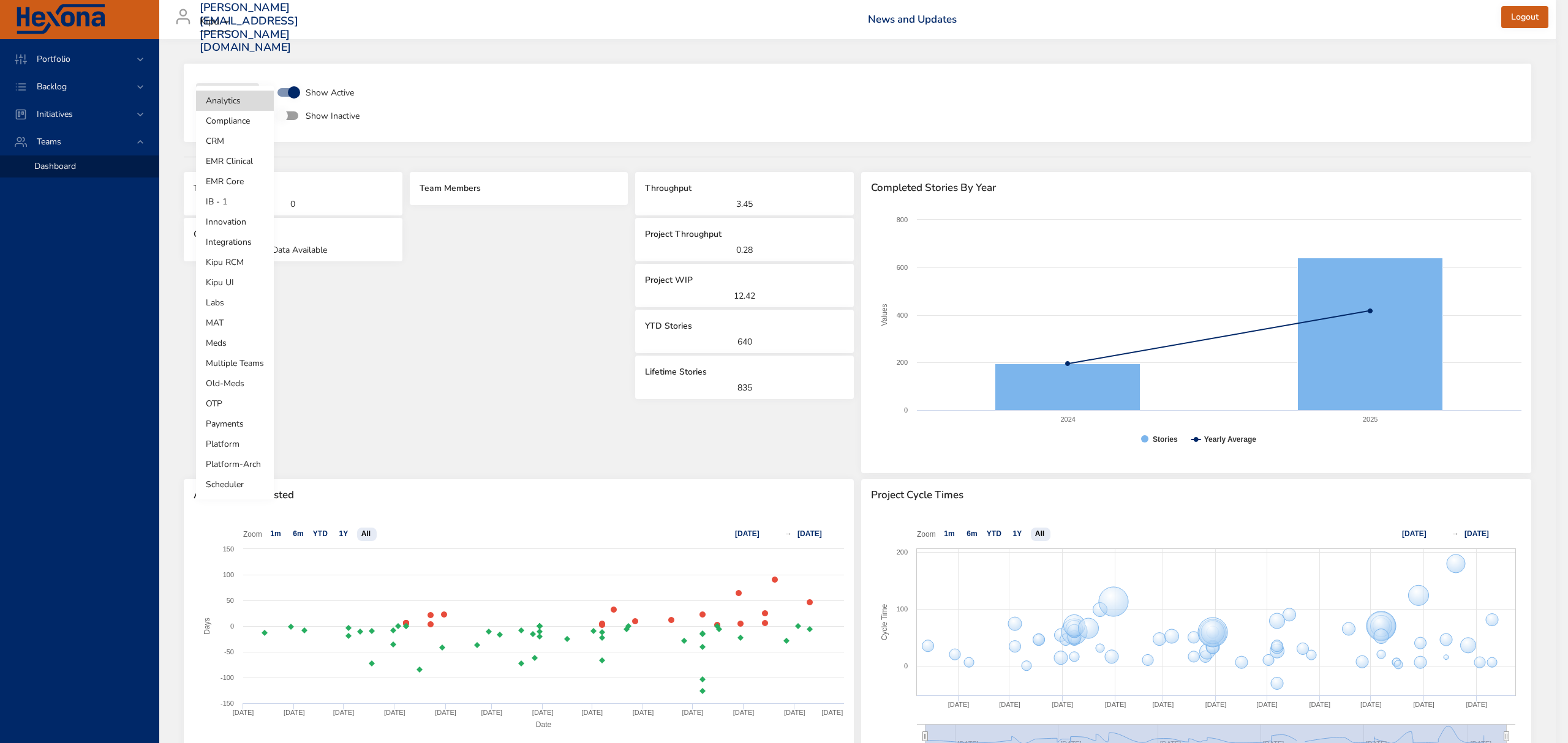
click at [248, 259] on li "Kipu RCM" at bounding box center [234, 262] width 78 height 20
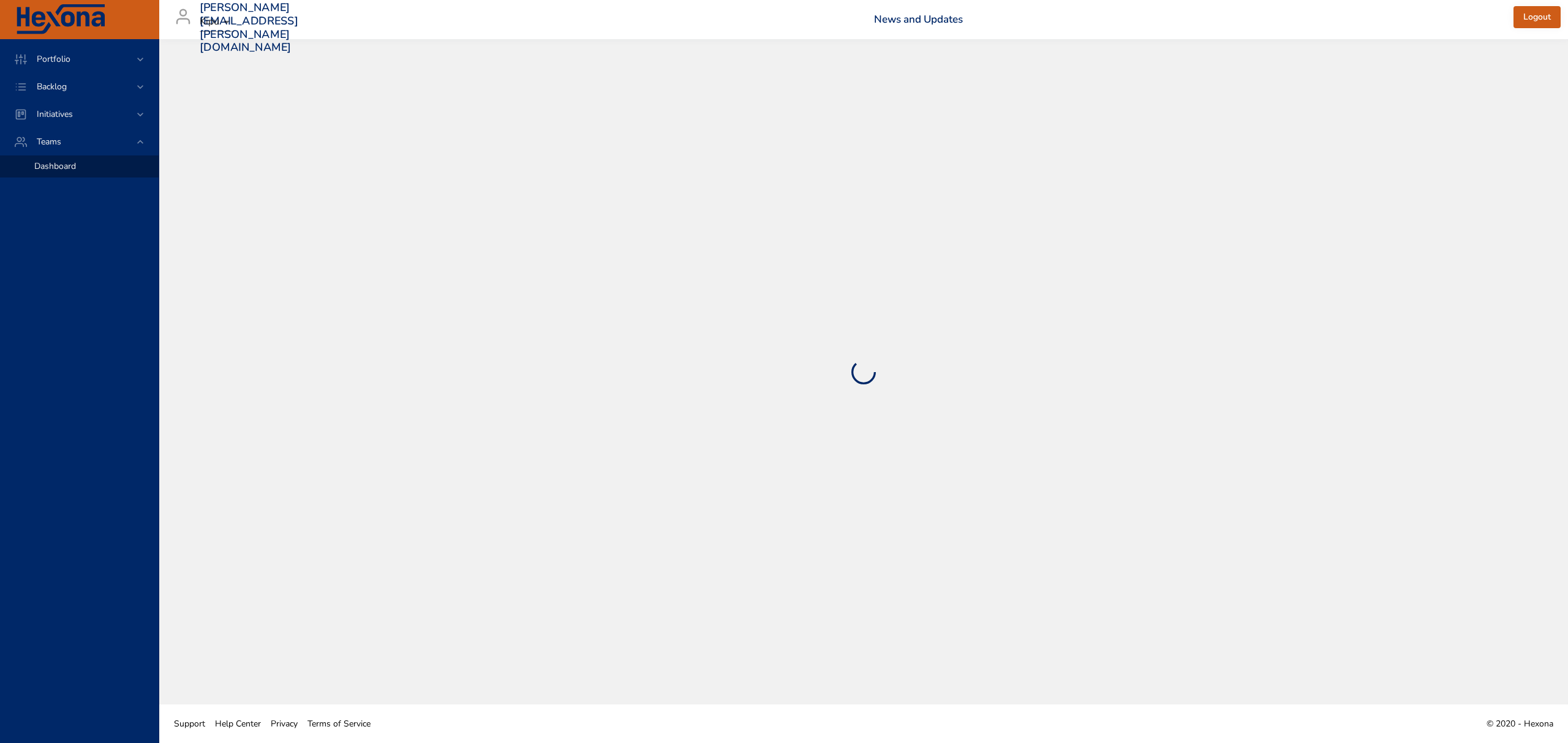
select select "***"
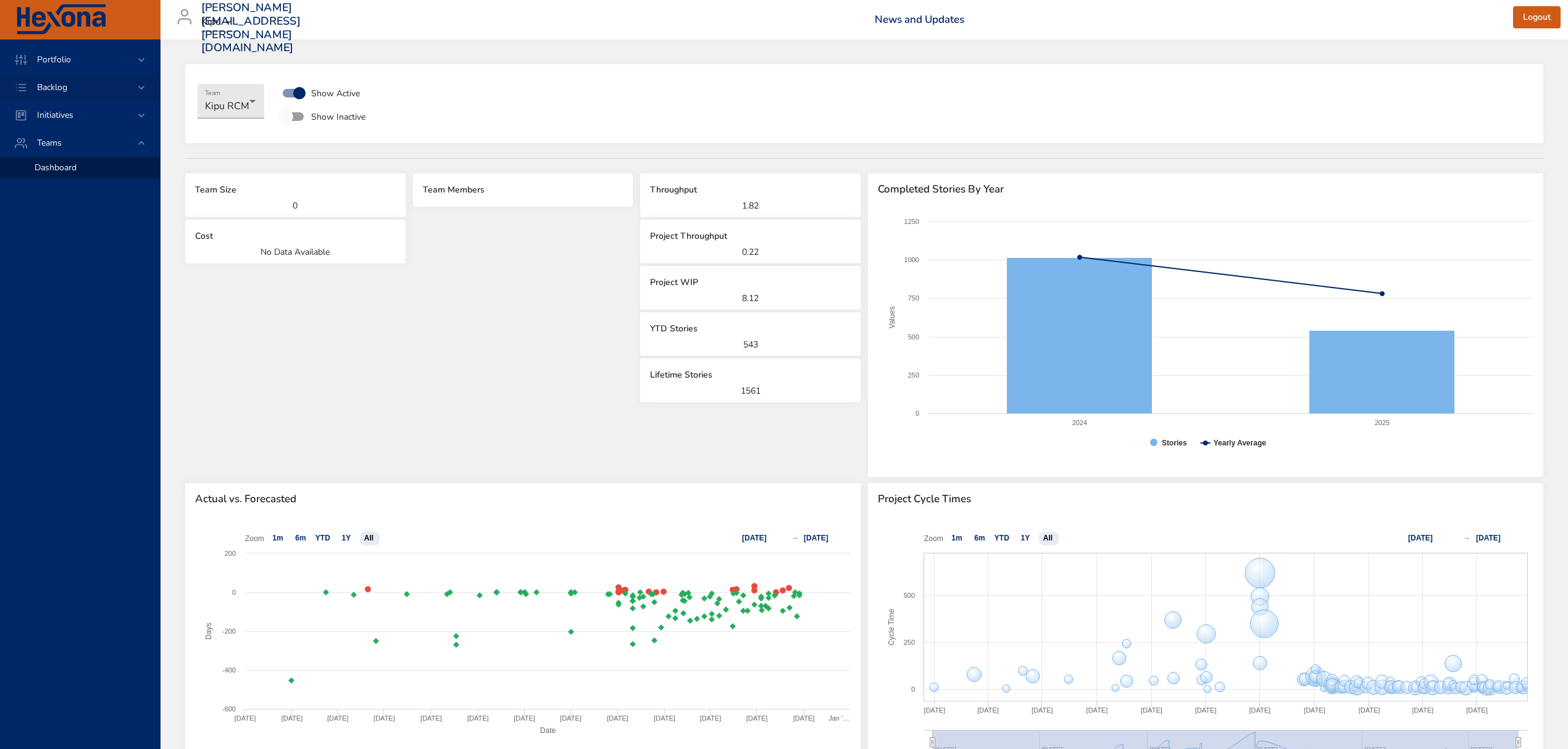
click at [103, 86] on div "Backlog" at bounding box center [81, 87] width 108 height 13
click at [102, 108] on div "Backlog Details" at bounding box center [92, 112] width 115 height 12
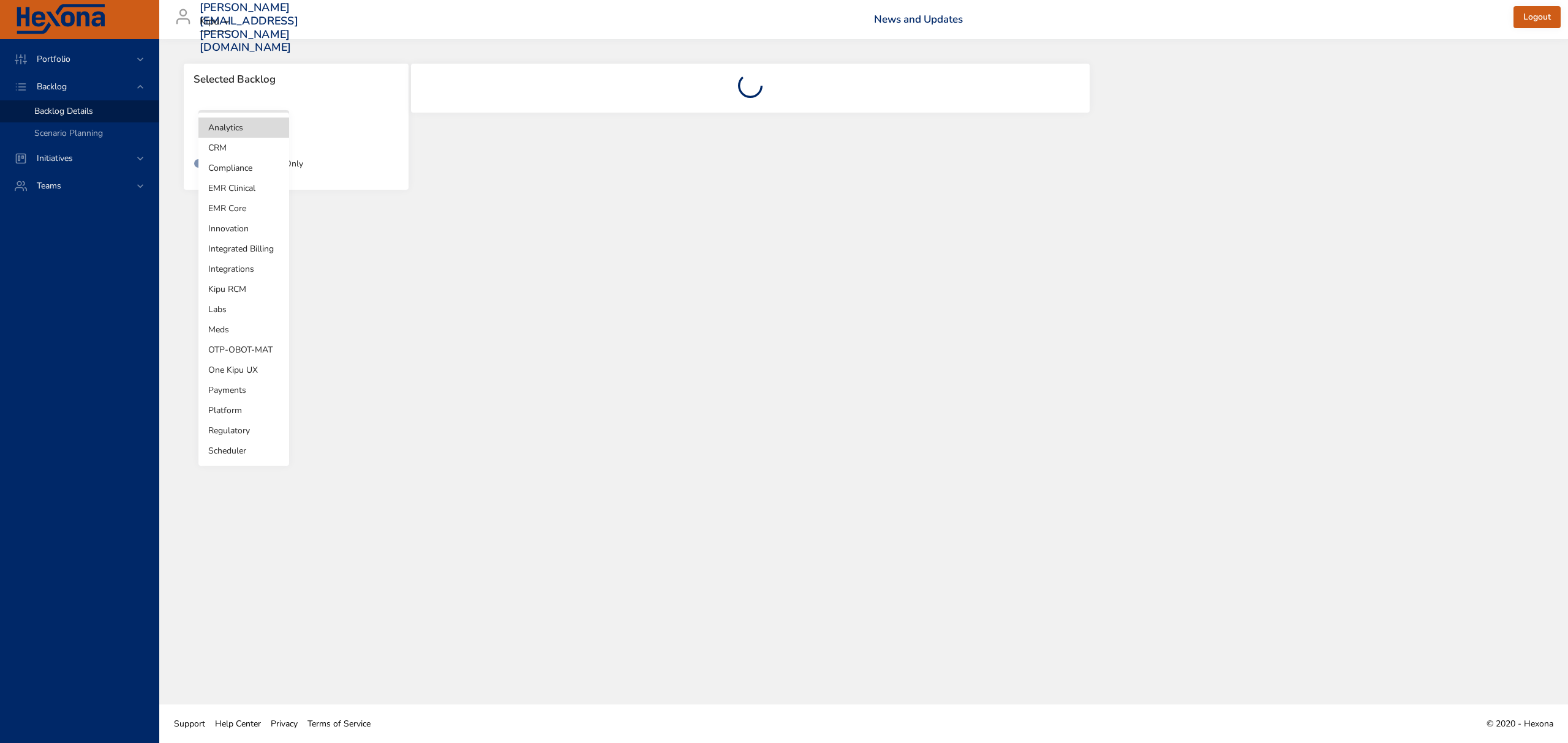
click at [279, 139] on body "Portfolio Backlog Backlog Details Scenario Planning Initiatives Teams [PERSON_N…" at bounding box center [784, 371] width 1568 height 743
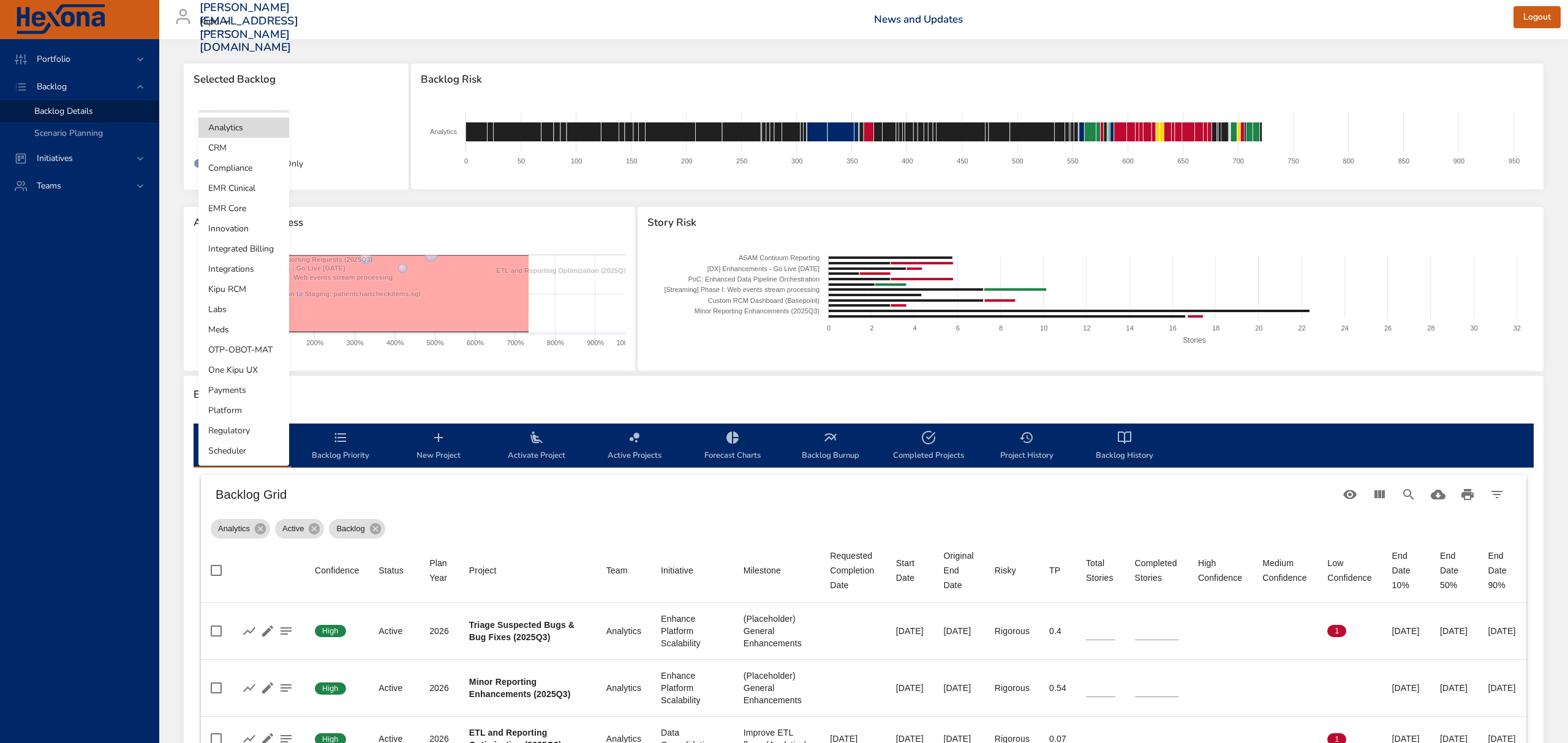
click at [244, 294] on li "Kipu RCM" at bounding box center [243, 289] width 91 height 20
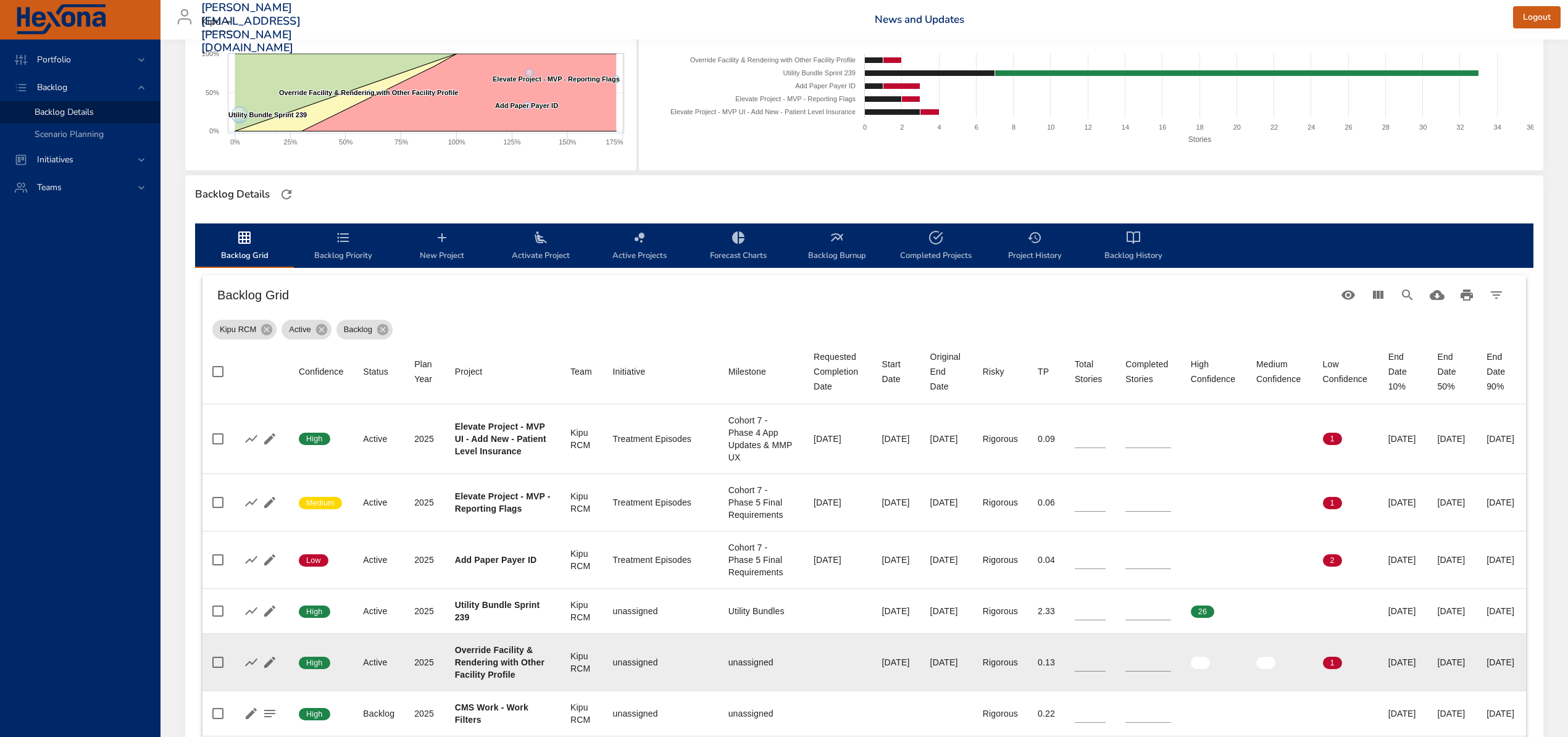
scroll to position [494, 0]
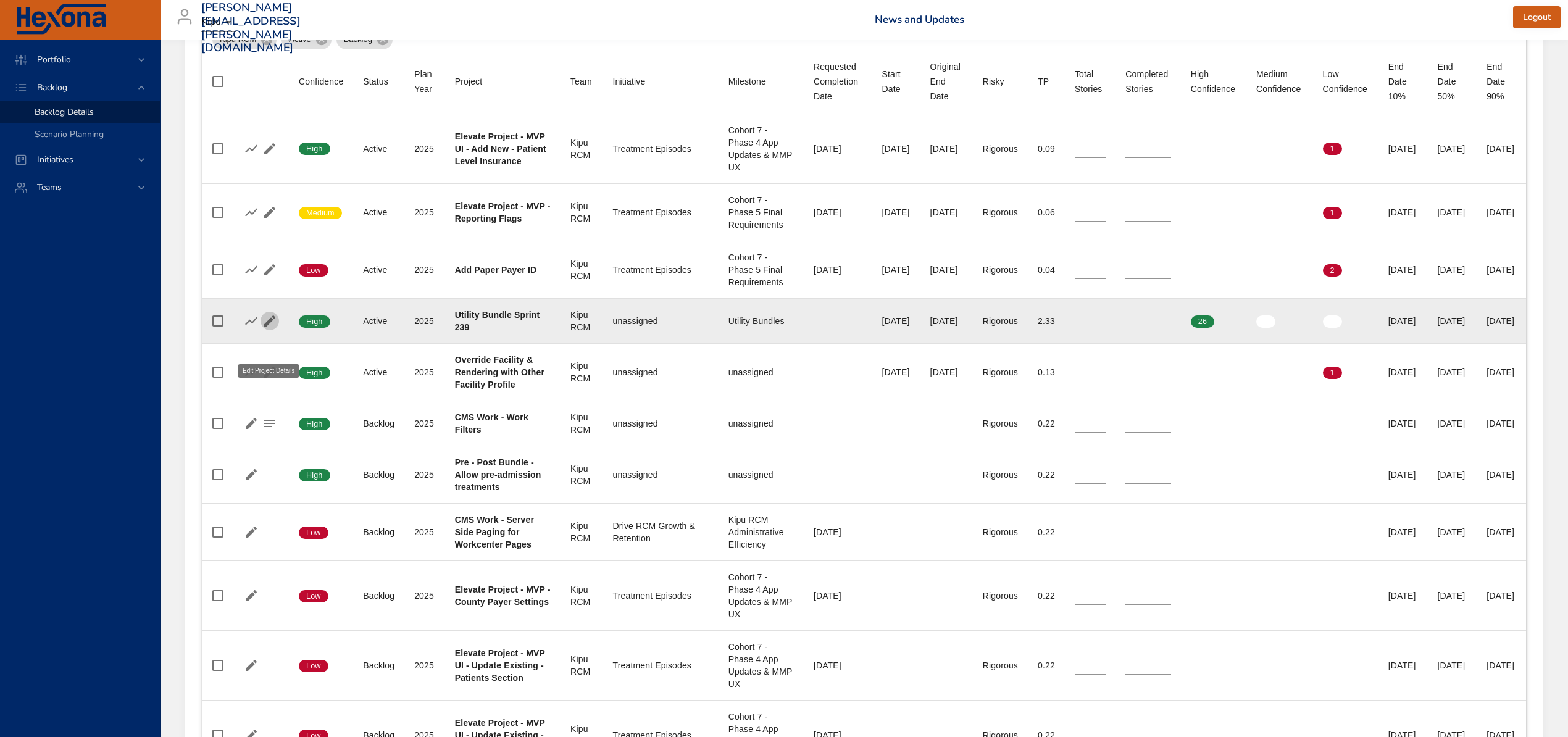
click at [270, 327] on icon "button" at bounding box center [270, 322] width 12 height 12
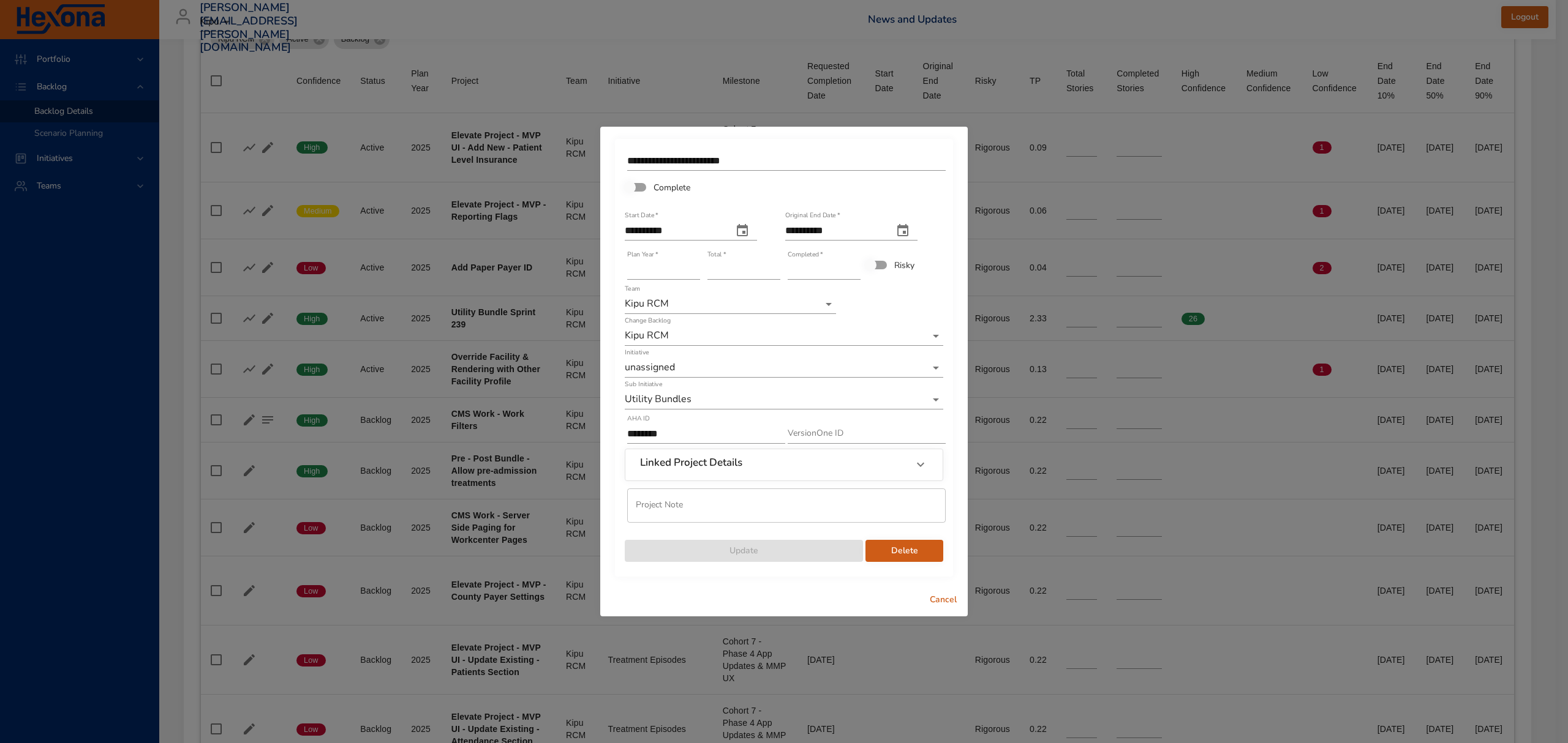
click at [855, 267] on input "*" at bounding box center [823, 270] width 73 height 20
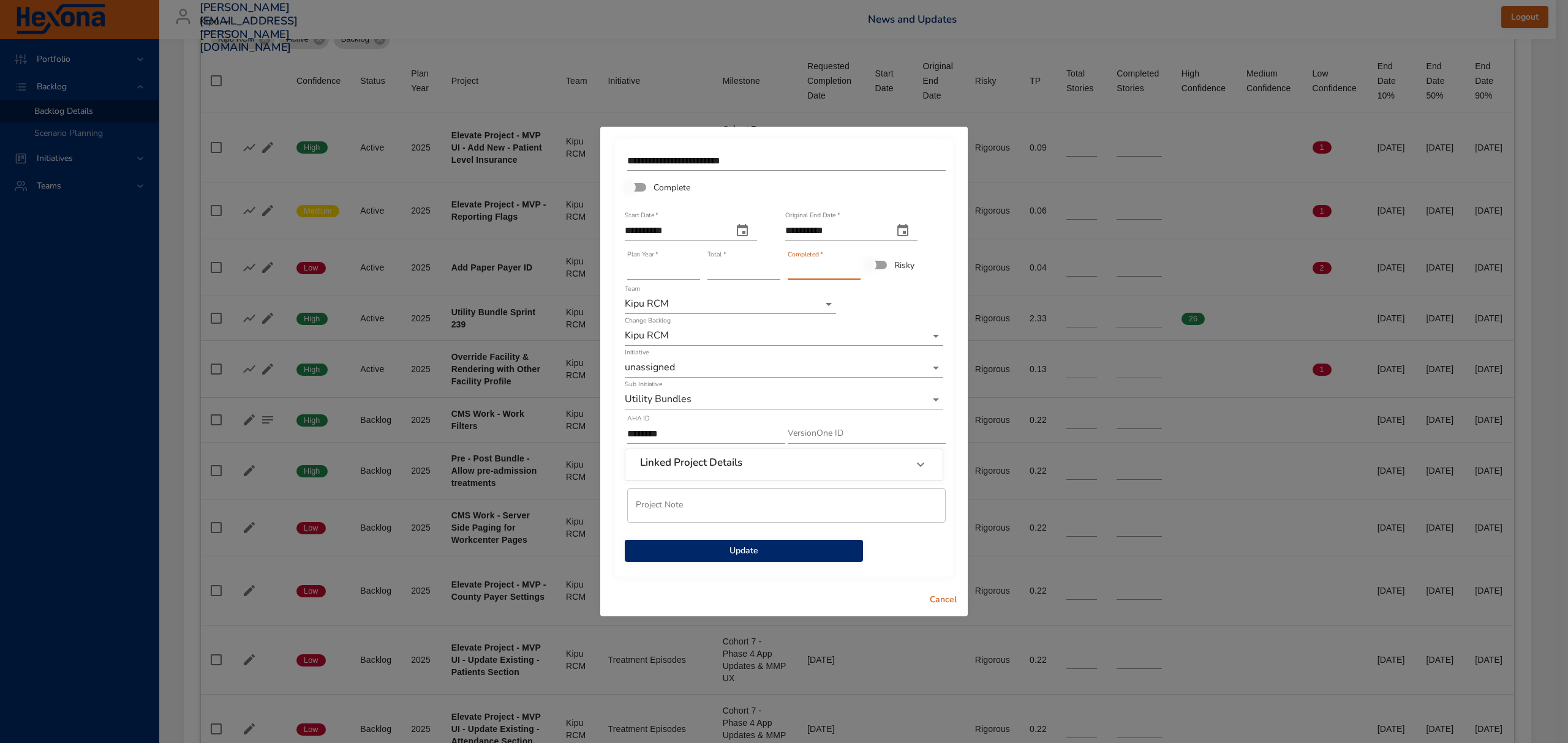
click at [855, 267] on input "*" at bounding box center [823, 270] width 73 height 20
click at [855, 267] on input "**" at bounding box center [823, 270] width 73 height 20
type input "**"
click at [855, 267] on input "**" at bounding box center [823, 270] width 73 height 20
click at [748, 554] on span "Update" at bounding box center [744, 551] width 219 height 15
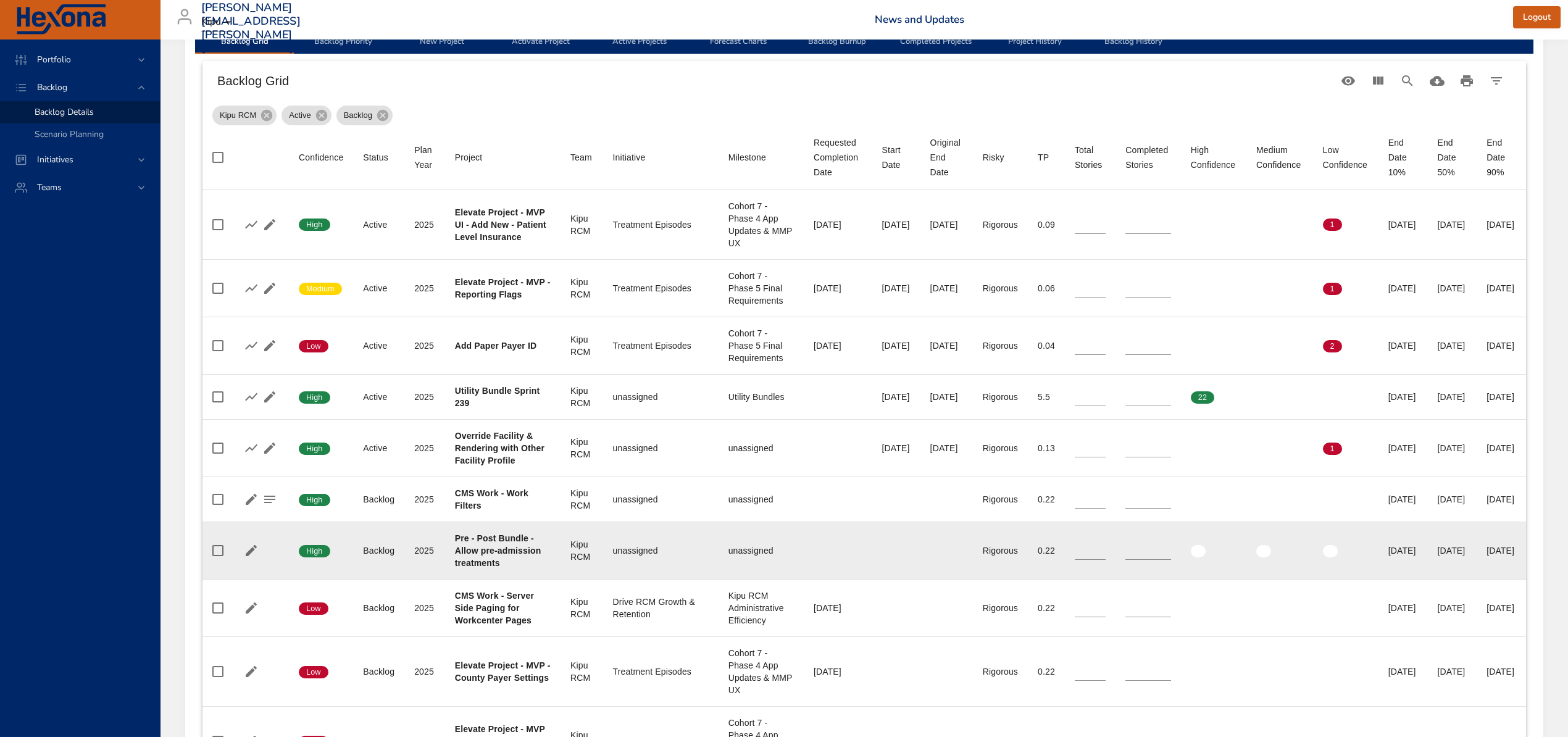
scroll to position [329, 0]
